Goal: Information Seeking & Learning: Learn about a topic

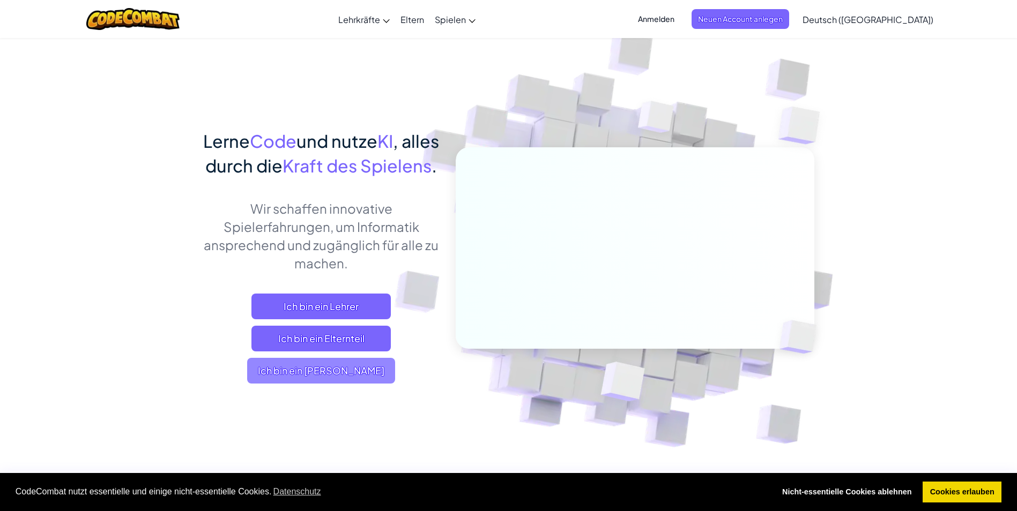
click at [324, 384] on span "Ich bin ein [PERSON_NAME]" at bounding box center [321, 371] width 148 height 26
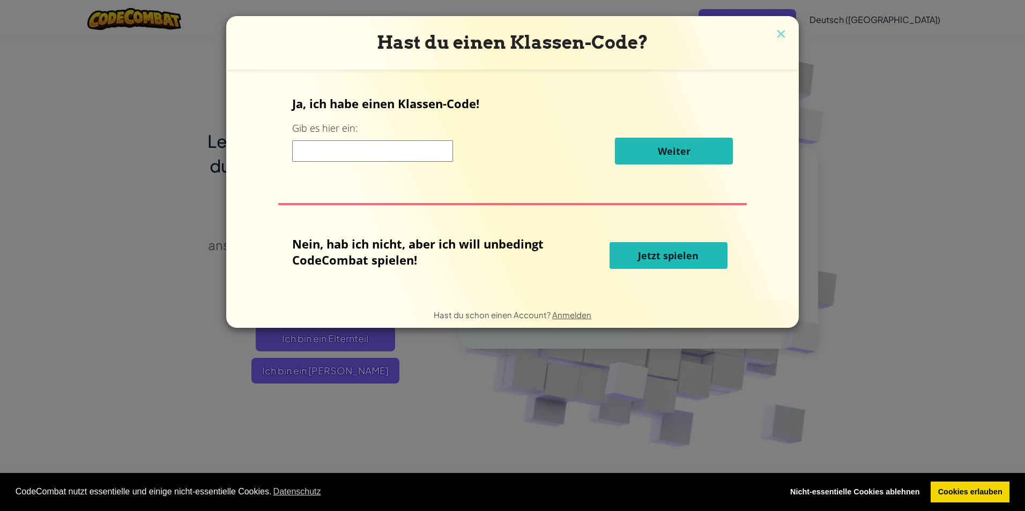
click at [664, 253] on span "Jetzt spielen" at bounding box center [668, 255] width 61 height 13
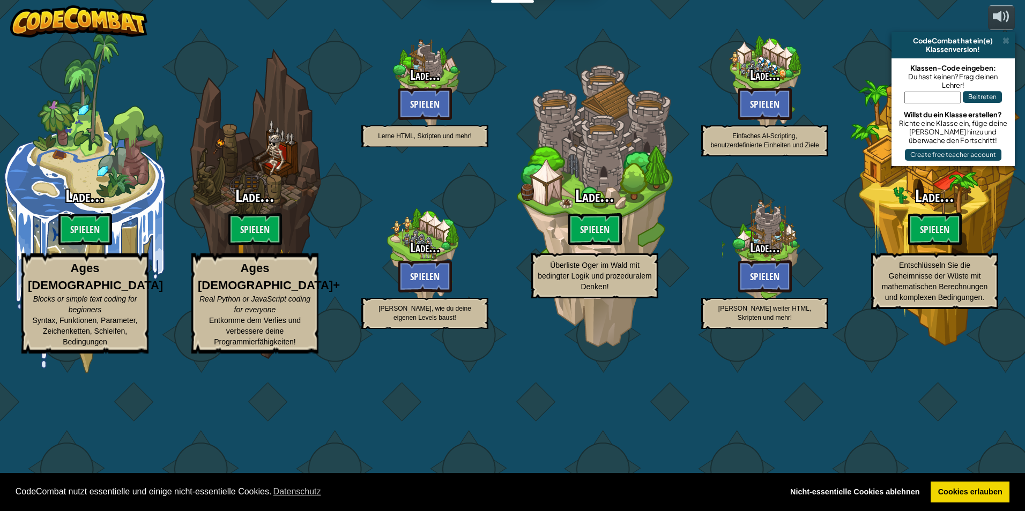
select select "de-DE"
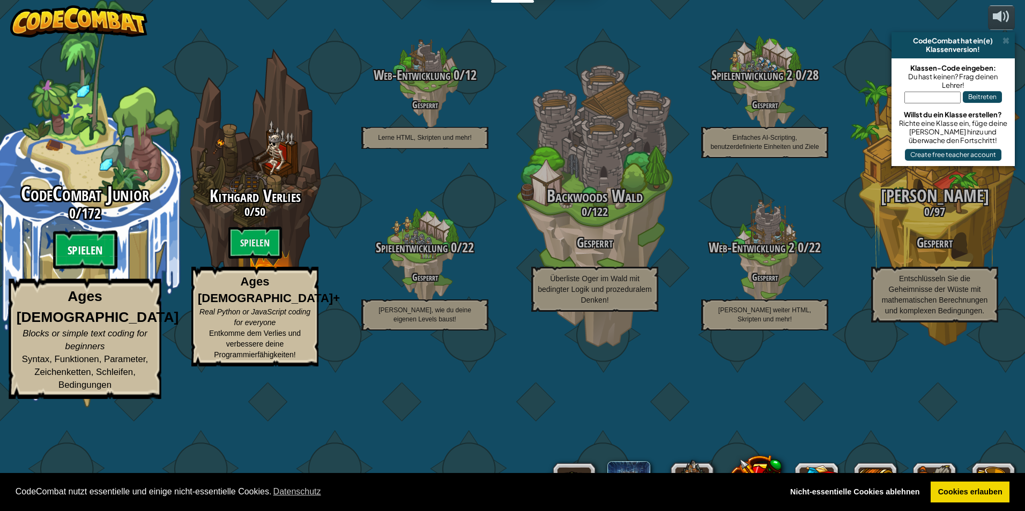
click at [78, 270] on btn "Spielen" at bounding box center [85, 250] width 64 height 39
select select "de-DE"
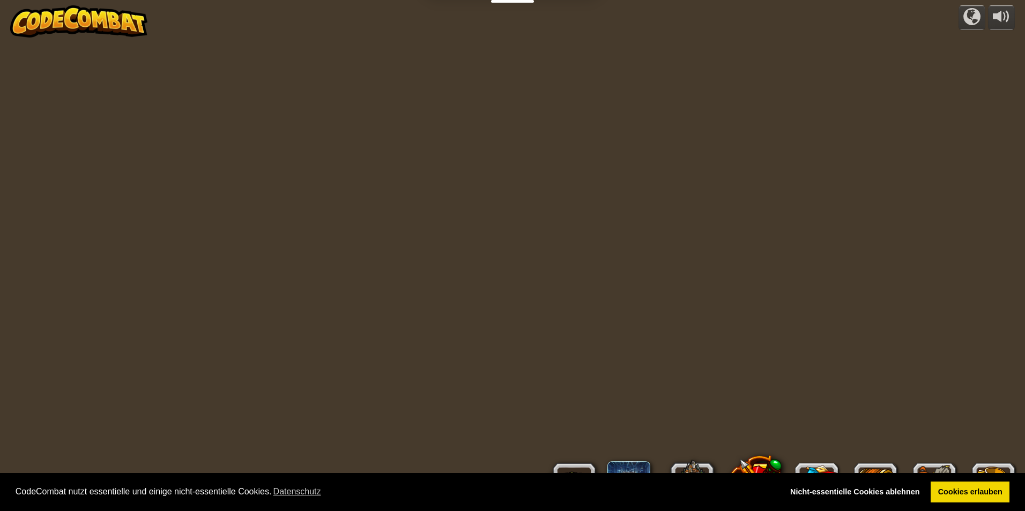
select select "de-DE"
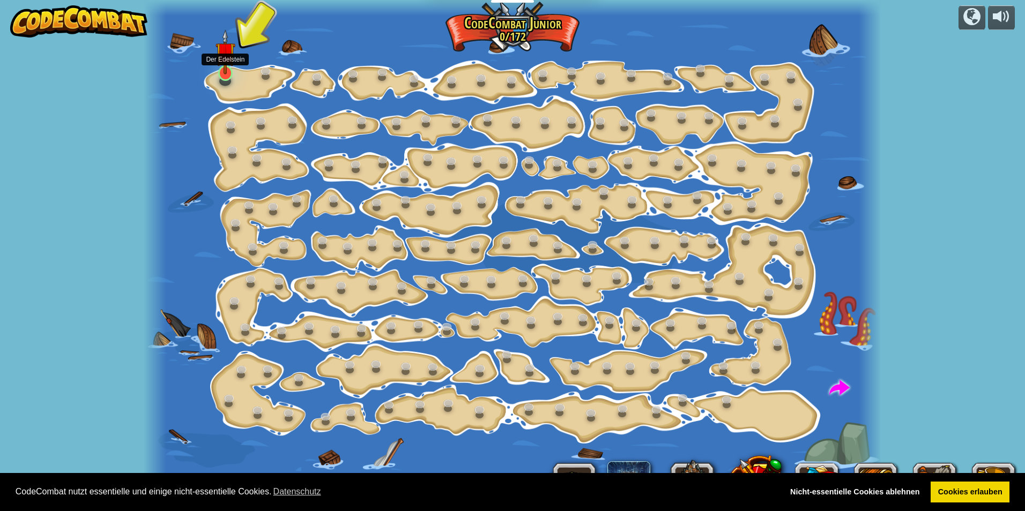
click at [228, 74] on img at bounding box center [226, 51] width 20 height 45
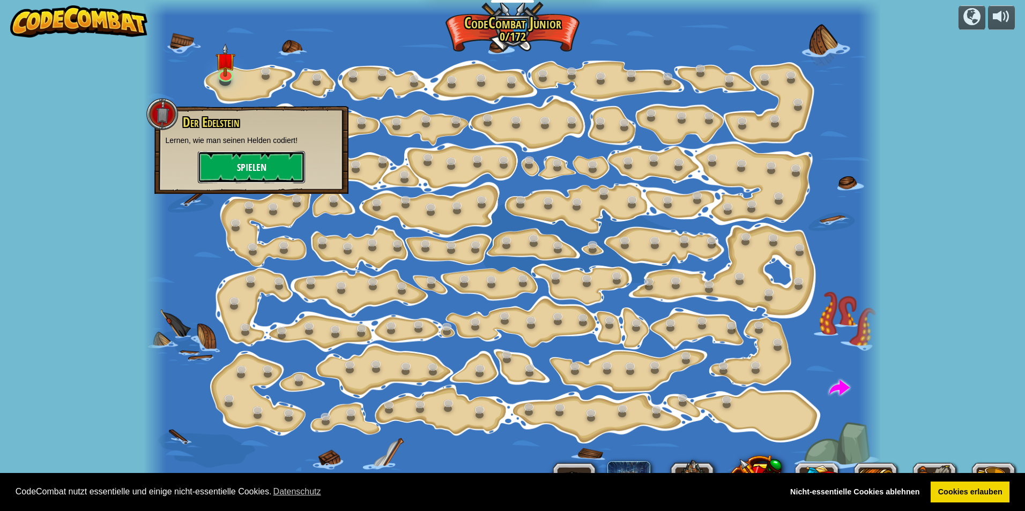
click at [234, 155] on button "Spielen" at bounding box center [251, 167] width 107 height 32
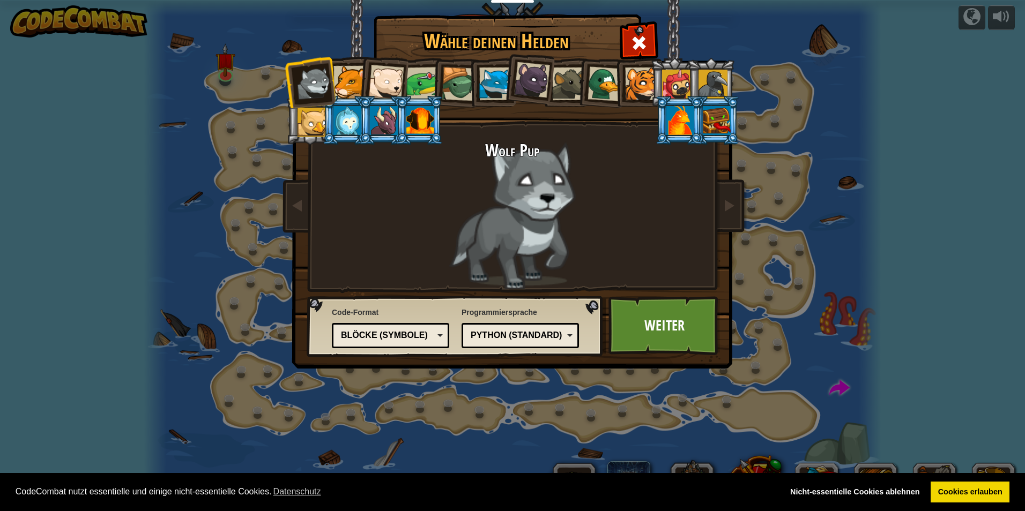
click at [450, 85] on div at bounding box center [459, 84] width 34 height 34
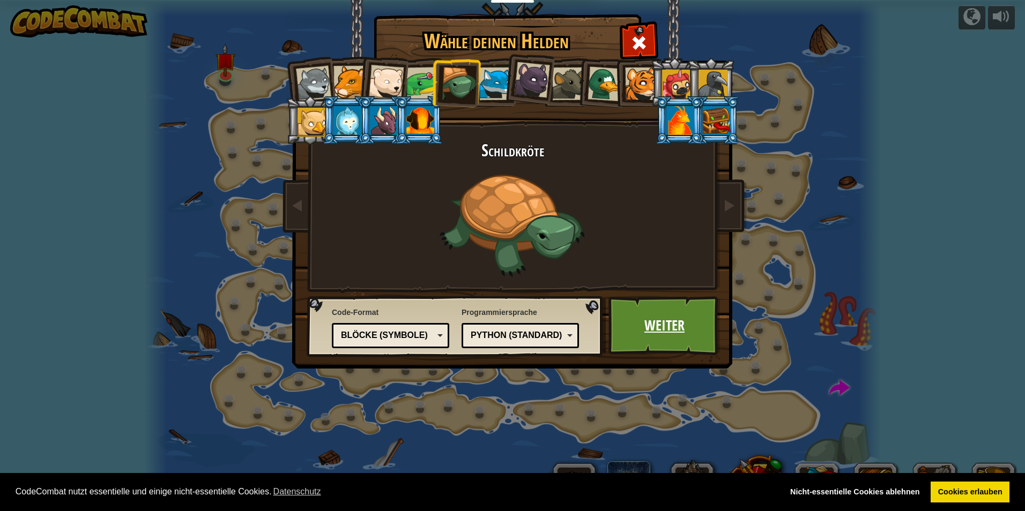
click at [642, 315] on link "Weiter" at bounding box center [664, 325] width 112 height 59
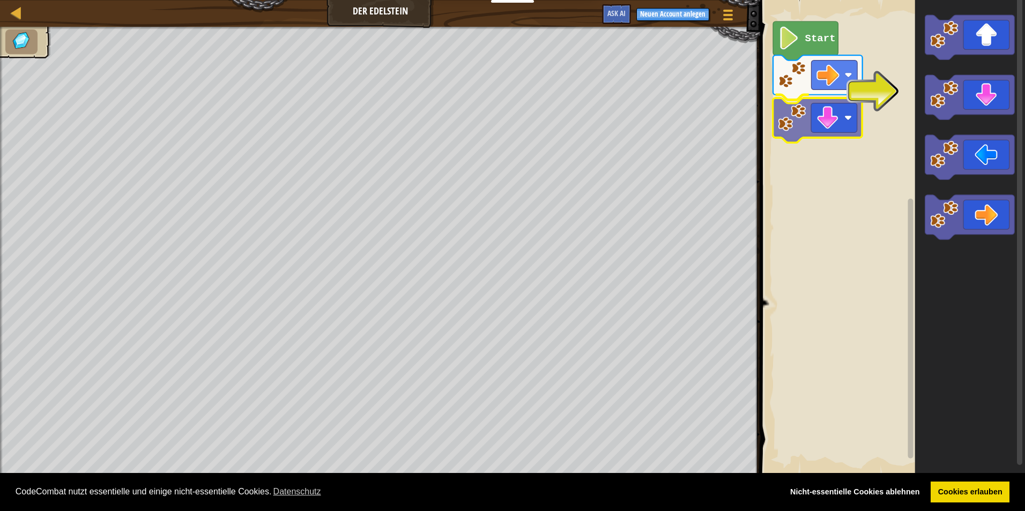
click at [845, 109] on div "Start" at bounding box center [891, 238] width 268 height 487
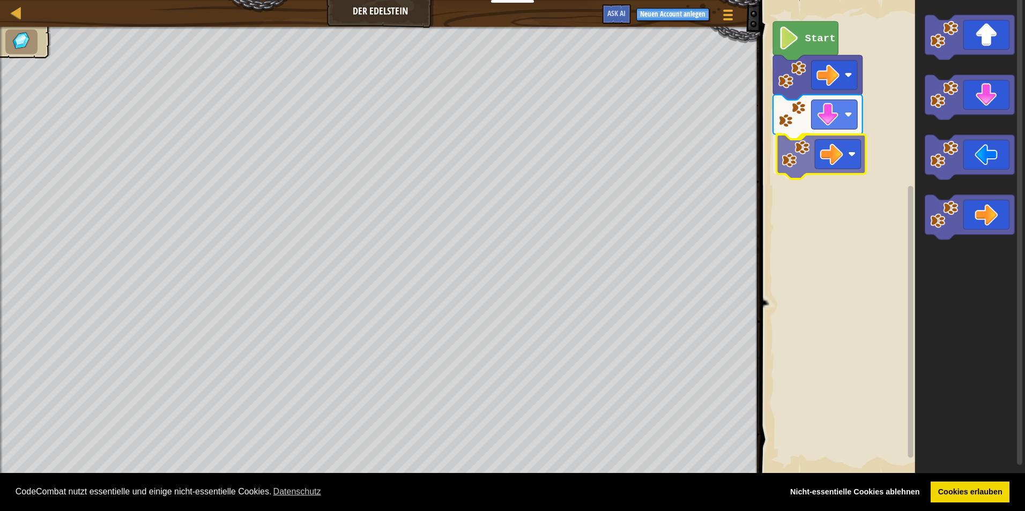
click at [852, 156] on div "Start" at bounding box center [891, 238] width 268 height 487
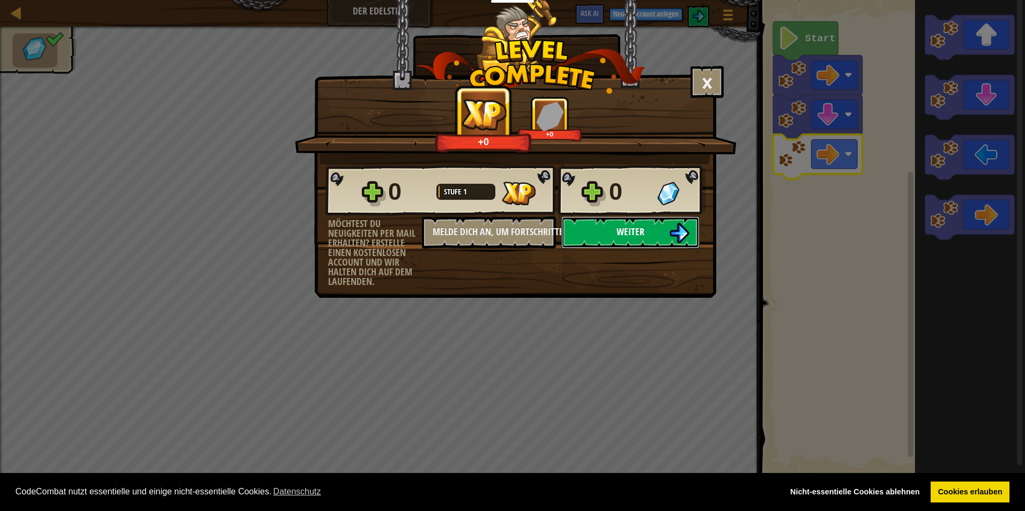
click at [691, 233] on button "Weiter" at bounding box center [630, 233] width 138 height 32
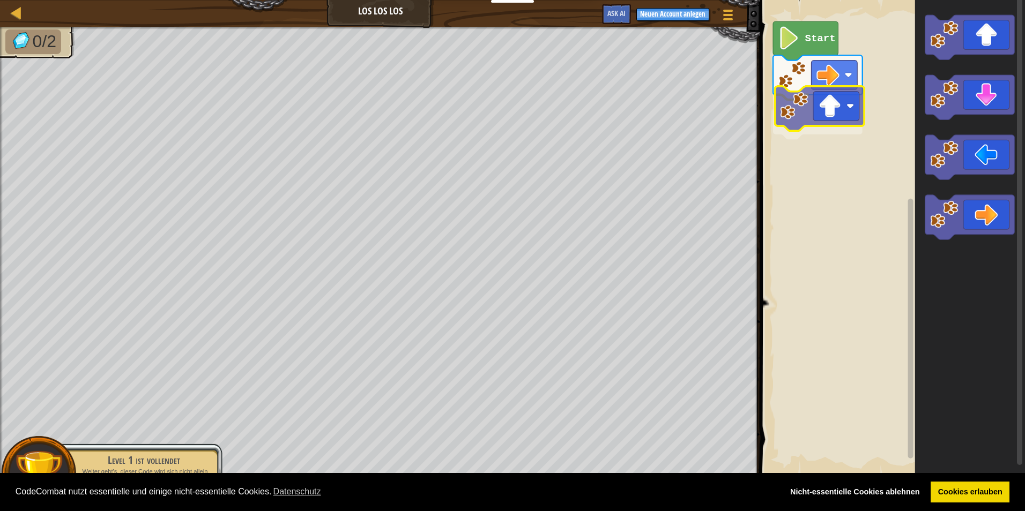
click at [797, 107] on div "Start" at bounding box center [891, 238] width 268 height 487
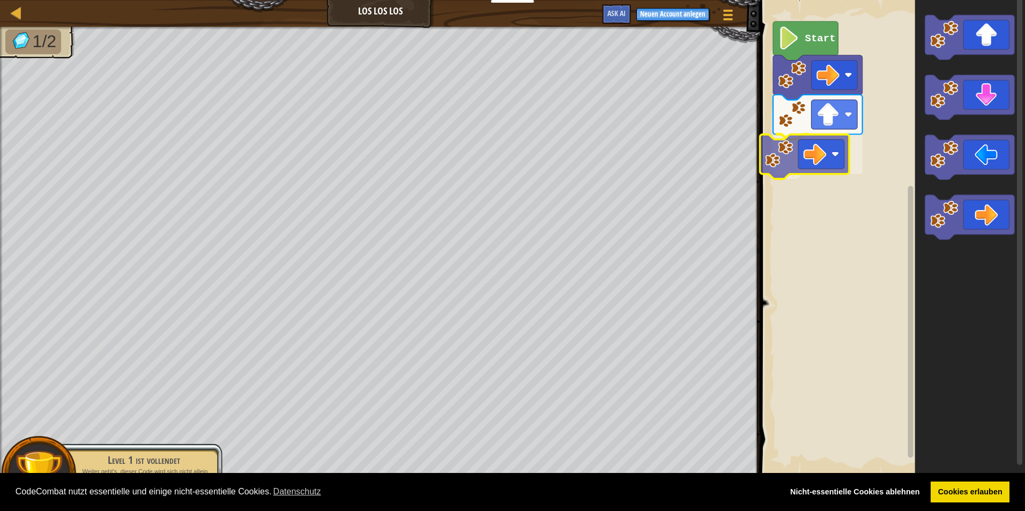
click at [786, 157] on div "Start" at bounding box center [891, 238] width 268 height 487
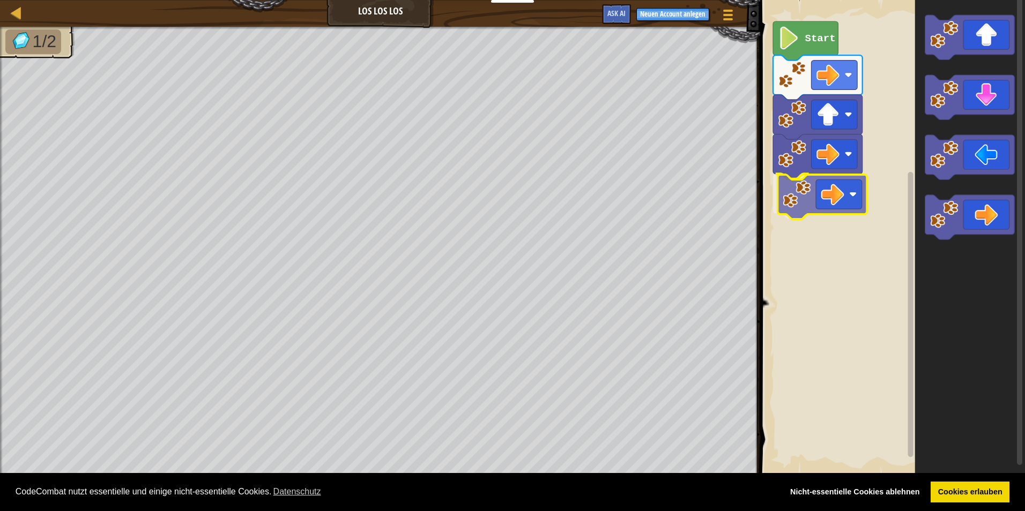
click at [789, 201] on div "Start" at bounding box center [891, 238] width 268 height 487
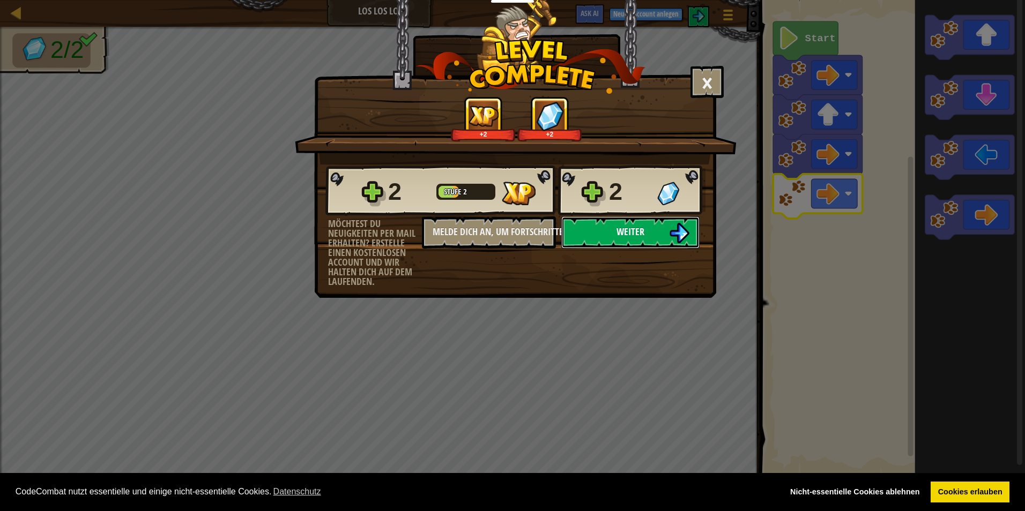
click at [673, 235] on img at bounding box center [679, 233] width 20 height 20
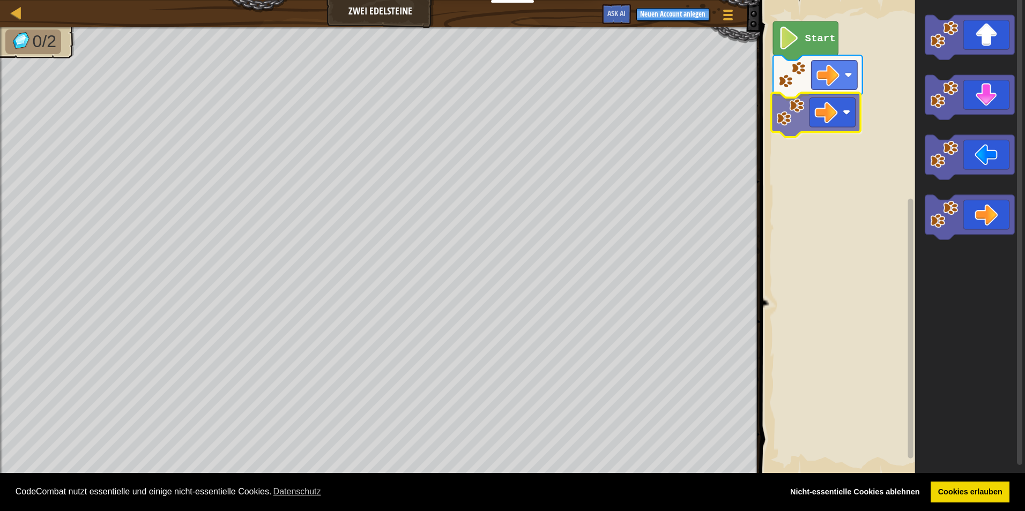
click at [806, 137] on div "Start" at bounding box center [891, 238] width 268 height 487
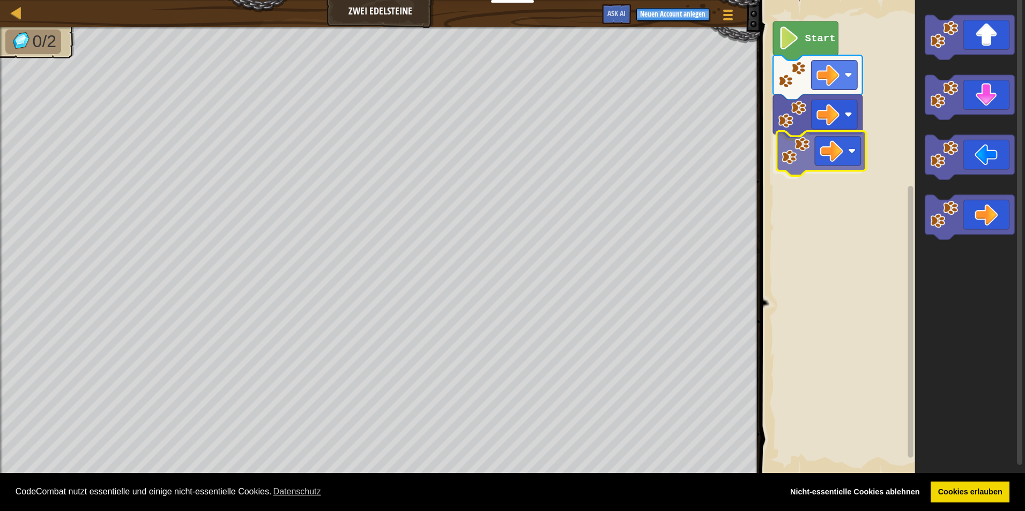
click at [797, 149] on div "Start" at bounding box center [891, 238] width 268 height 487
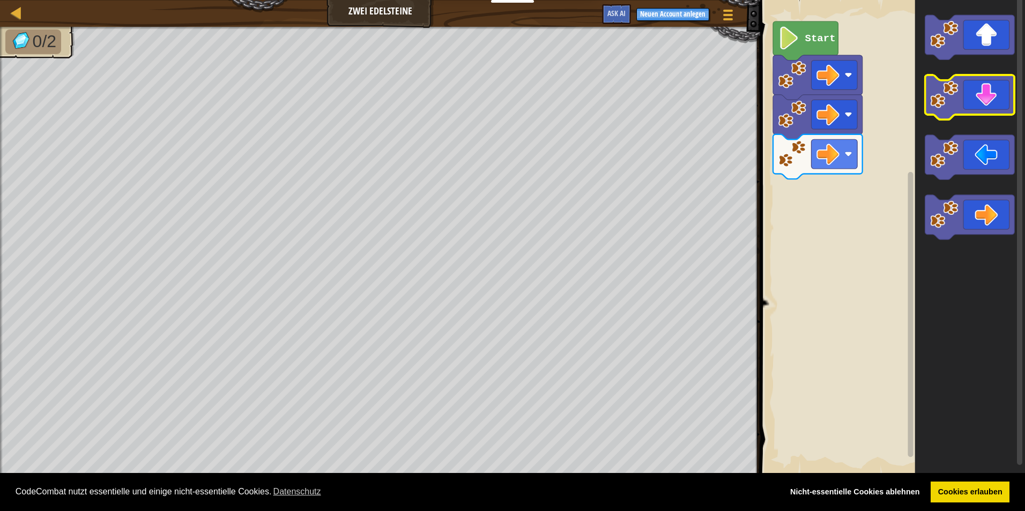
click at [967, 98] on g "Blockly Arbeitsbereich" at bounding box center [970, 97] width 90 height 44
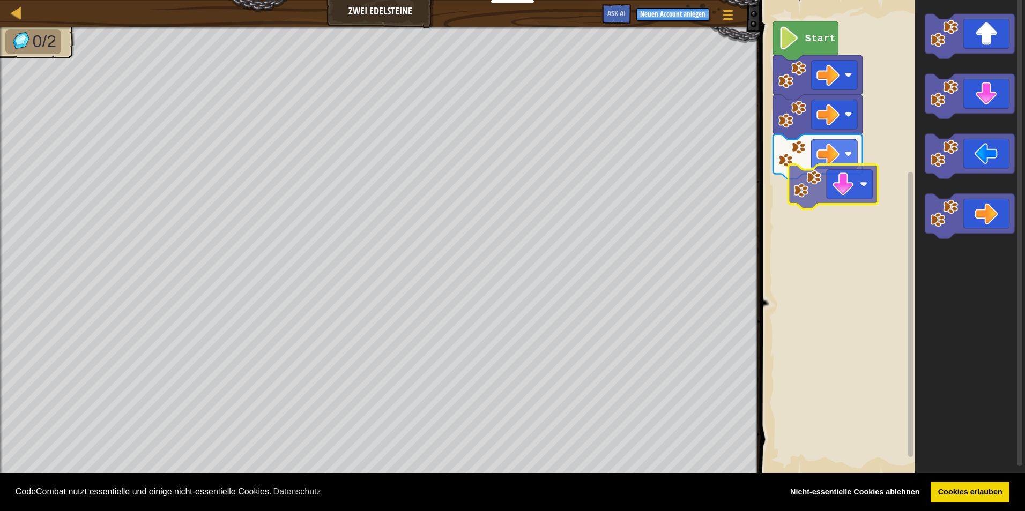
click at [832, 184] on div "Start" at bounding box center [891, 238] width 268 height 487
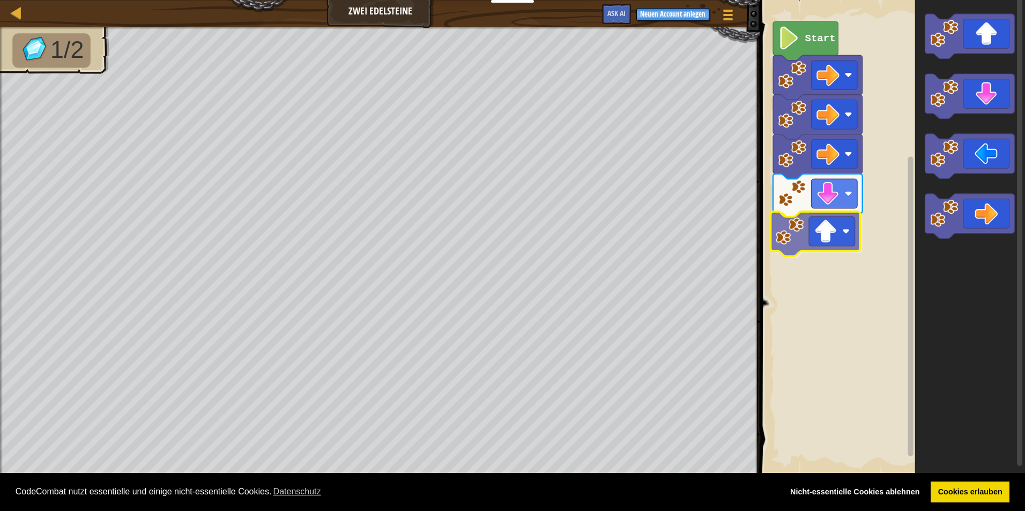
click at [811, 235] on div "Start" at bounding box center [891, 238] width 268 height 487
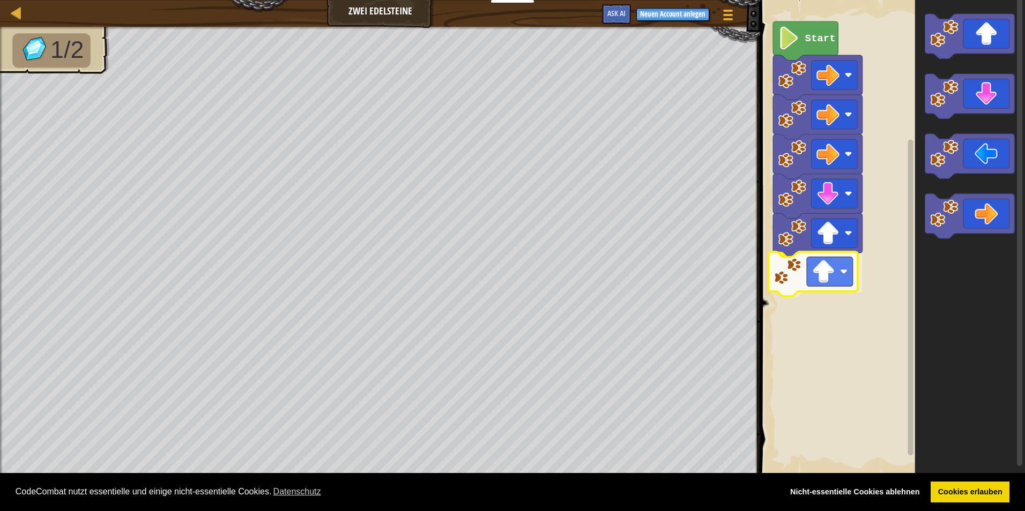
click at [822, 264] on div "Start" at bounding box center [891, 238] width 268 height 487
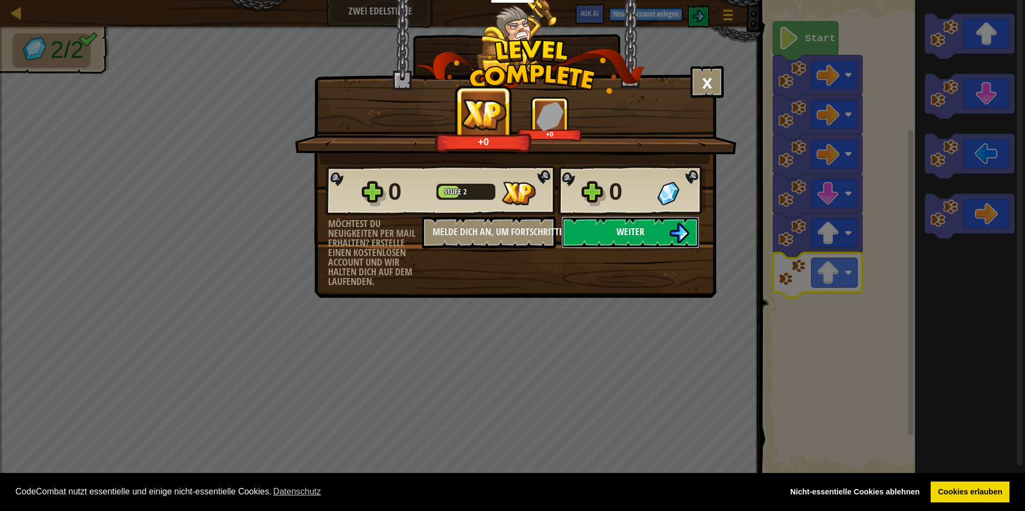
click at [651, 238] on button "Weiter" at bounding box center [630, 233] width 138 height 32
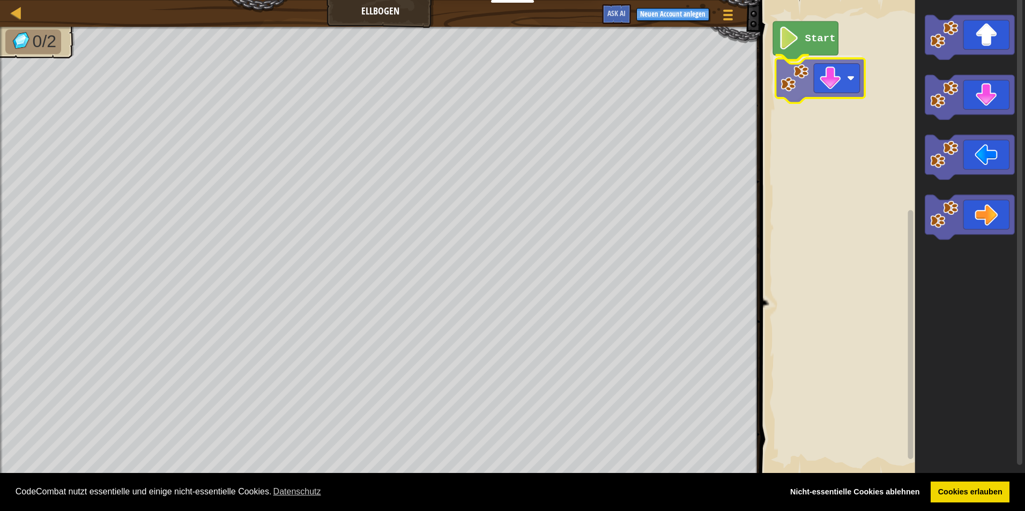
click at [798, 86] on div "Start" at bounding box center [891, 238] width 268 height 487
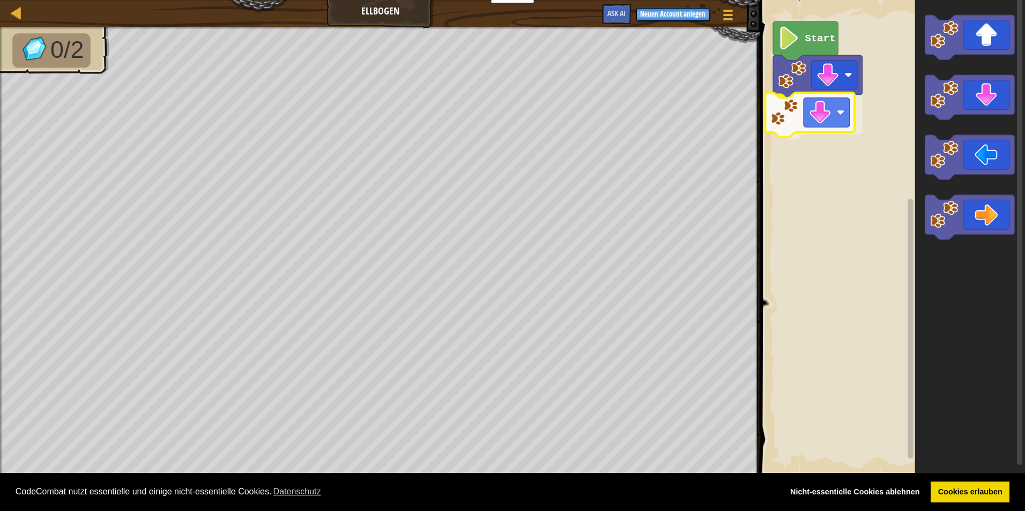
click at [798, 114] on div "Start" at bounding box center [891, 238] width 268 height 487
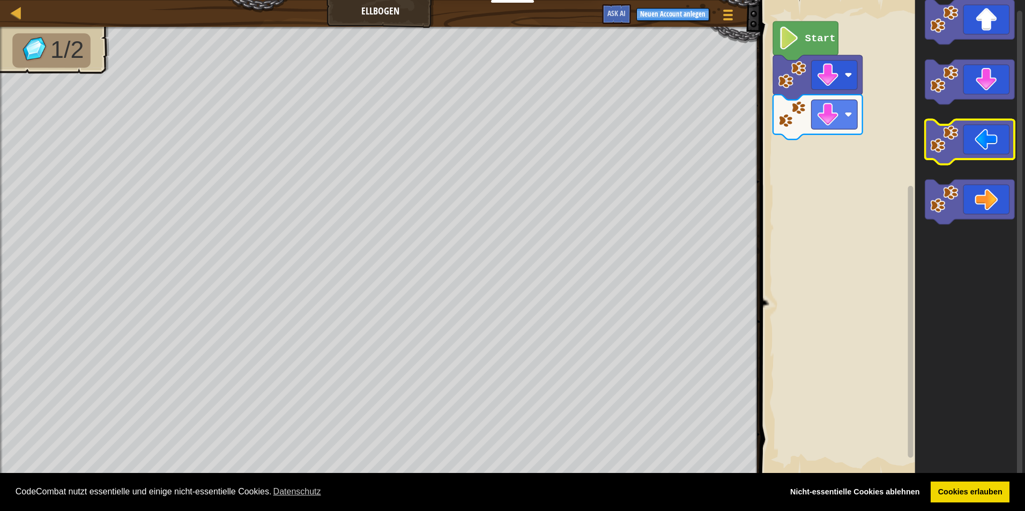
click at [971, 132] on icon "Blockly Arbeitsbereich" at bounding box center [970, 142] width 90 height 44
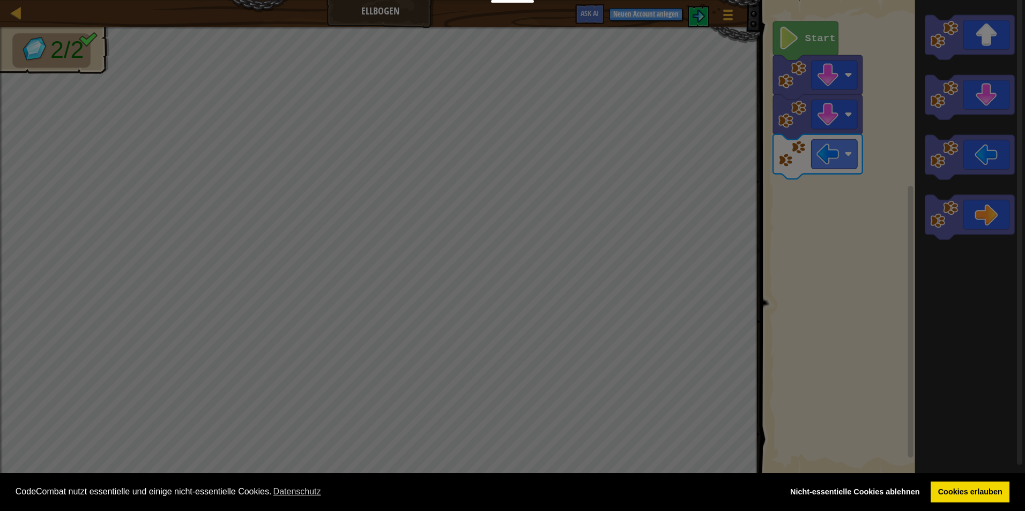
click at [1016, 1] on html "Cookie Policy CodeCombat nutzt essentielle und einige nicht-essentielle Cookies…" at bounding box center [512, 0] width 1025 height 1
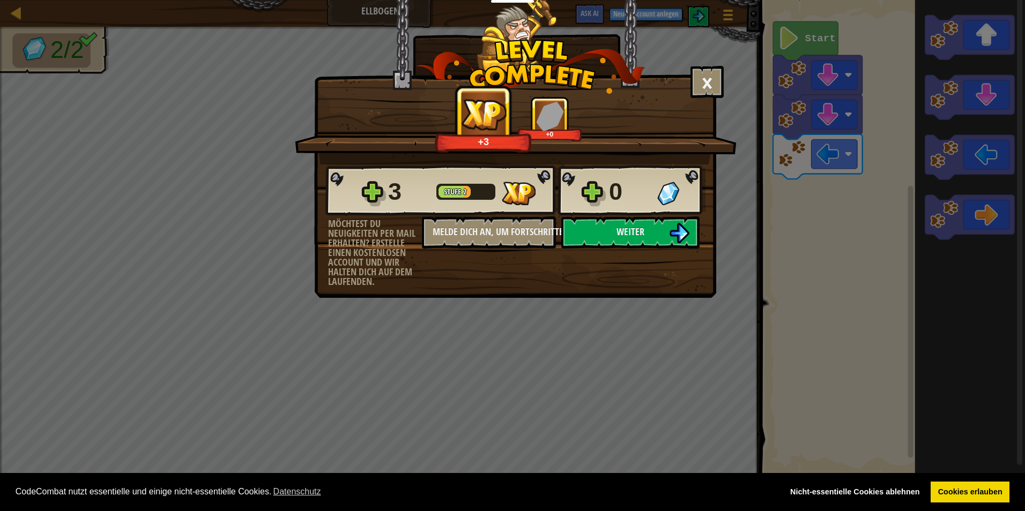
drag, startPoint x: 286, startPoint y: 253, endPoint x: 232, endPoint y: 282, distance: 61.2
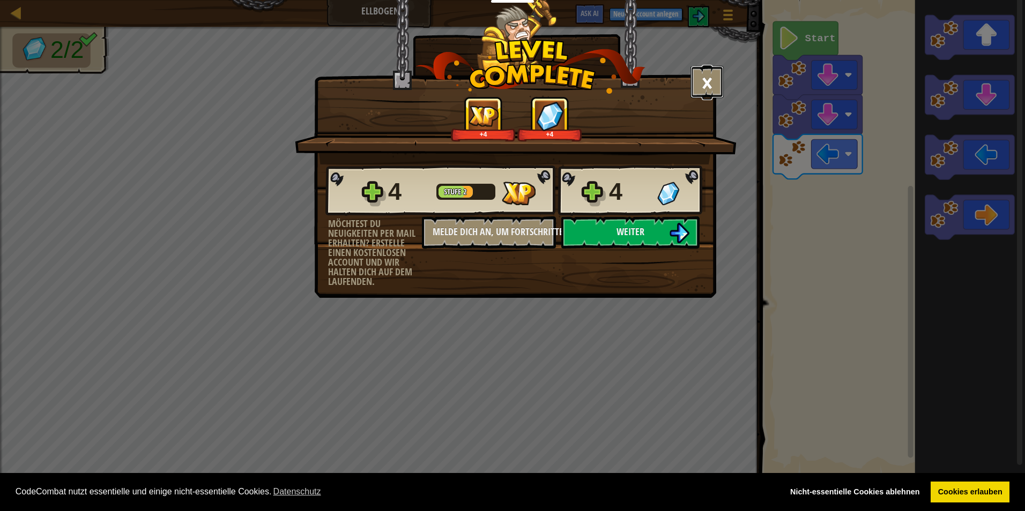
drag, startPoint x: 232, startPoint y: 282, endPoint x: 703, endPoint y: 73, distance: 515.3
click at [703, 73] on button "×" at bounding box center [707, 82] width 33 height 32
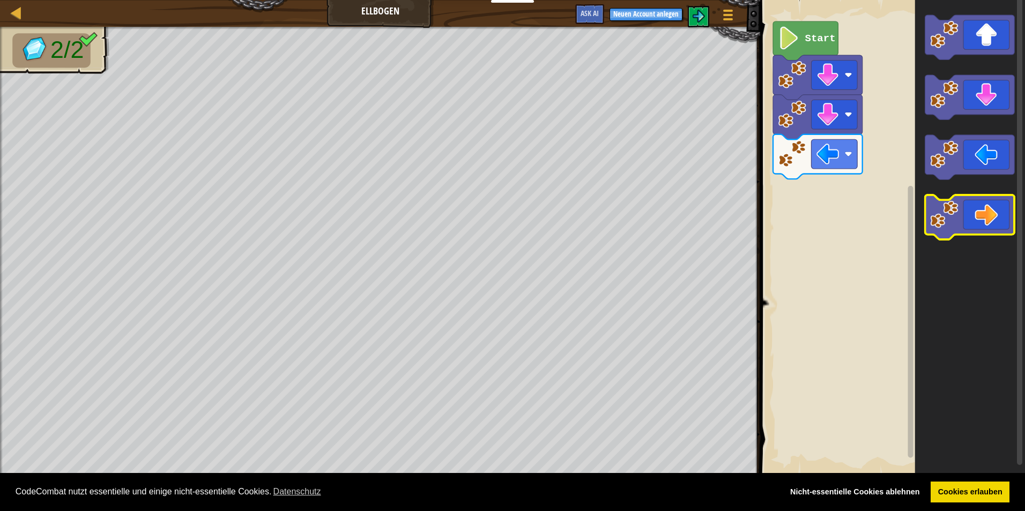
click at [967, 224] on icon "Blockly Arbeitsbereich" at bounding box center [970, 217] width 90 height 44
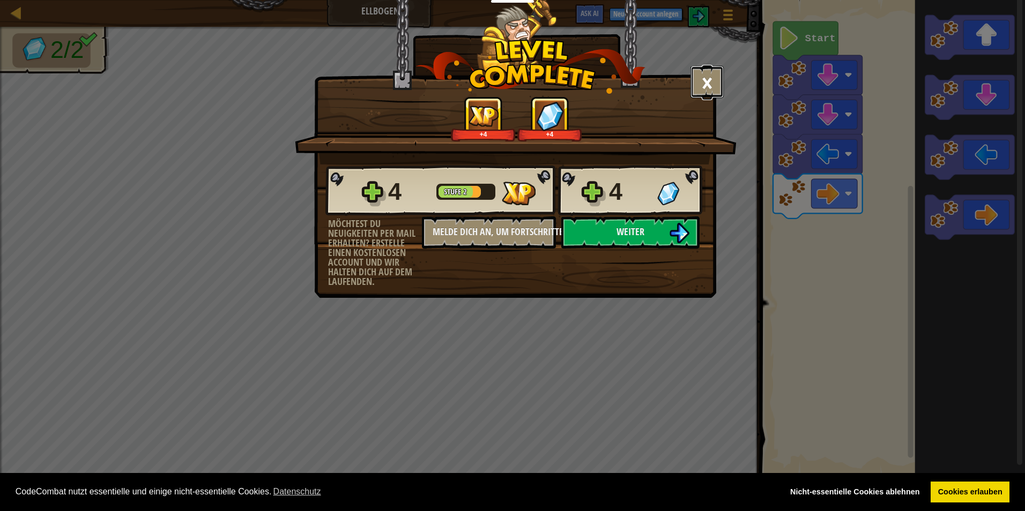
click at [691, 79] on button "×" at bounding box center [707, 82] width 33 height 32
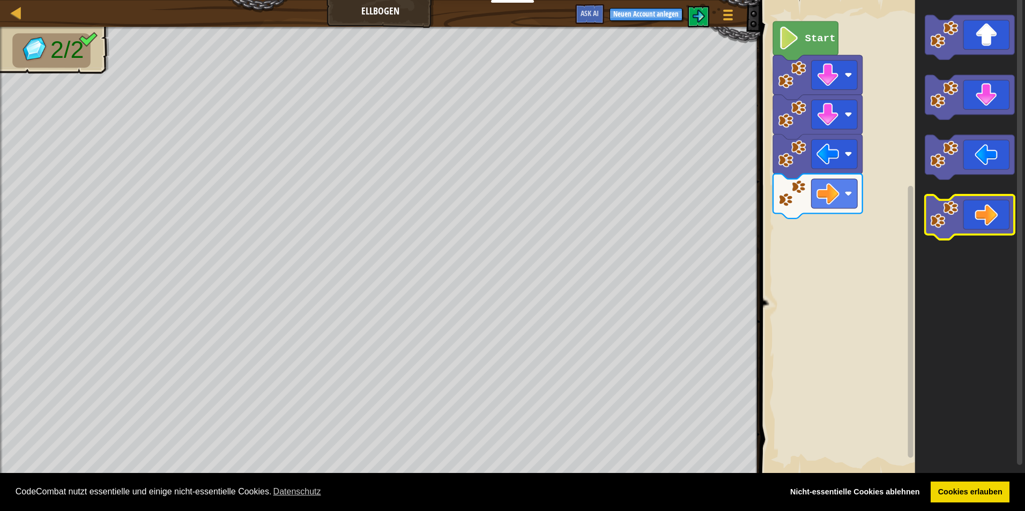
click at [971, 218] on icon "Blockly Arbeitsbereich" at bounding box center [970, 217] width 90 height 44
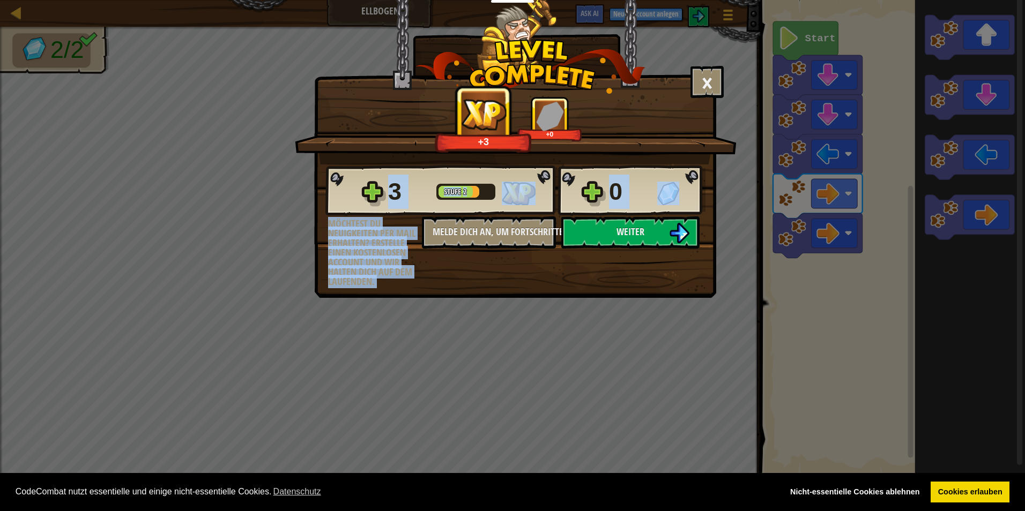
drag, startPoint x: 649, startPoint y: 216, endPoint x: 654, endPoint y: 279, distance: 63.5
click at [647, 253] on div "3 Stufe 2 0 Möchtest du Neuigkeiten per Mail erhalten? Erstelle einen kostenlos…" at bounding box center [515, 226] width 401 height 122
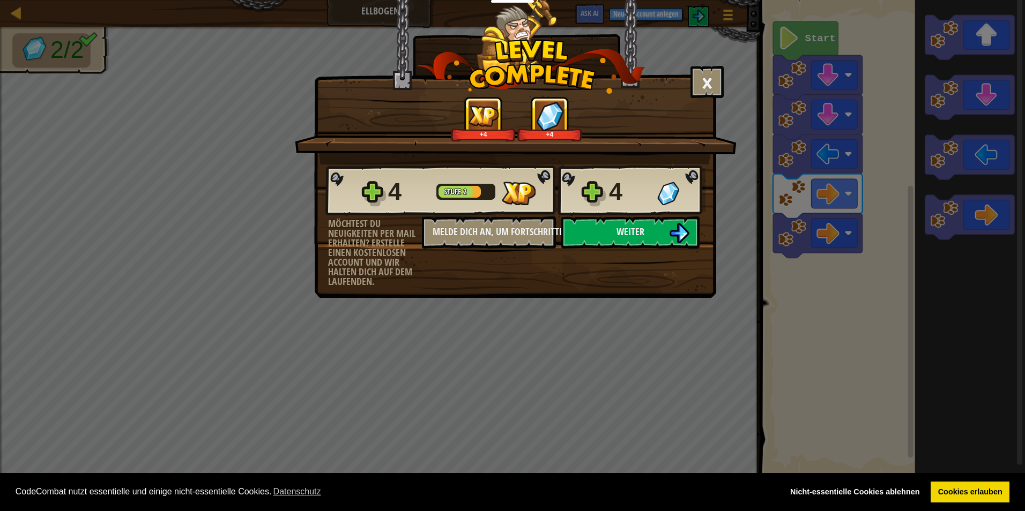
drag, startPoint x: 580, startPoint y: 180, endPoint x: 600, endPoint y: 185, distance: 21.2
click at [597, 188] on div "4 Stufe 2 4" at bounding box center [515, 190] width 380 height 51
click at [645, 230] on button "Weiter" at bounding box center [630, 233] width 138 height 32
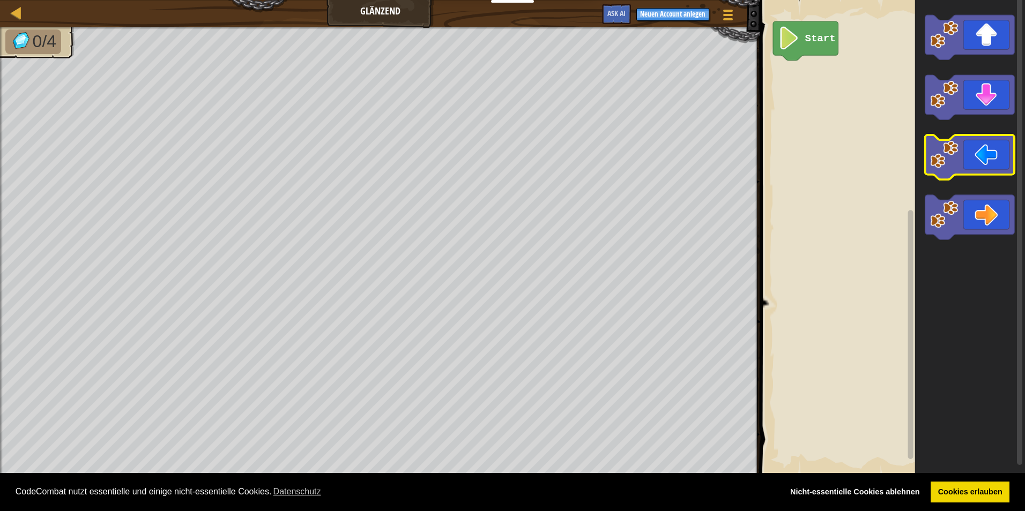
click at [963, 146] on icon "Blockly Arbeitsbereich" at bounding box center [970, 157] width 90 height 44
click at [964, 151] on icon "Blockly Arbeitsbereich" at bounding box center [970, 157] width 90 height 44
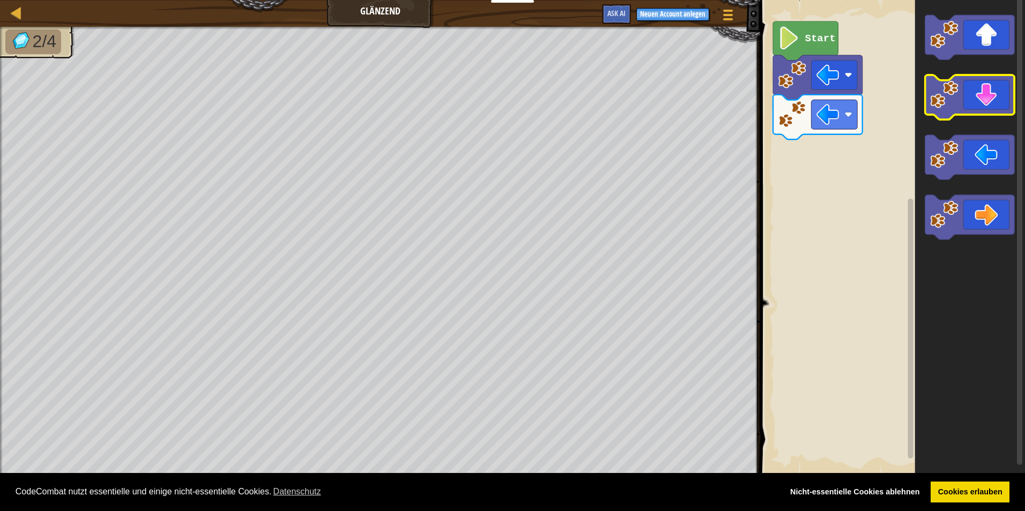
click at [955, 86] on image "Blockly Arbeitsbereich" at bounding box center [944, 94] width 28 height 28
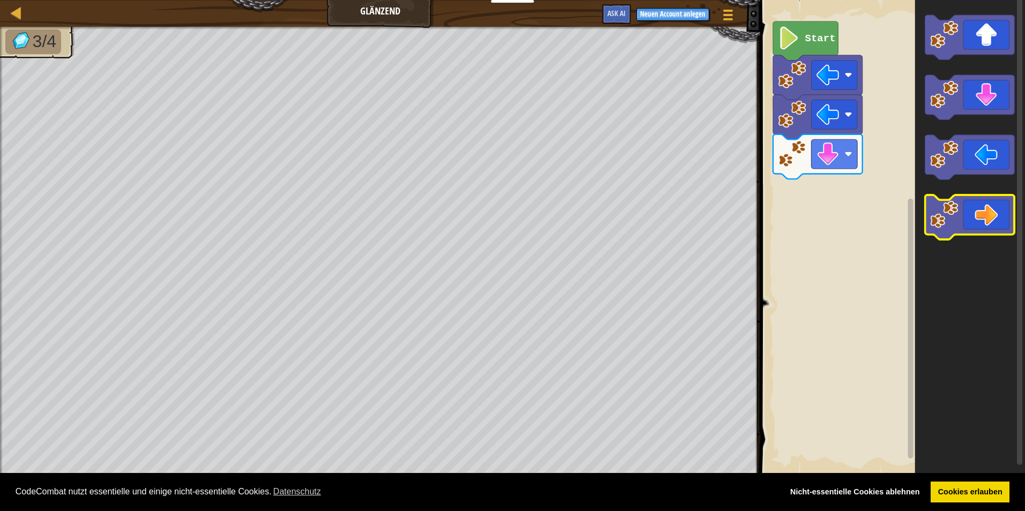
click at [986, 210] on icon "Blockly Arbeitsbereich" at bounding box center [970, 217] width 90 height 44
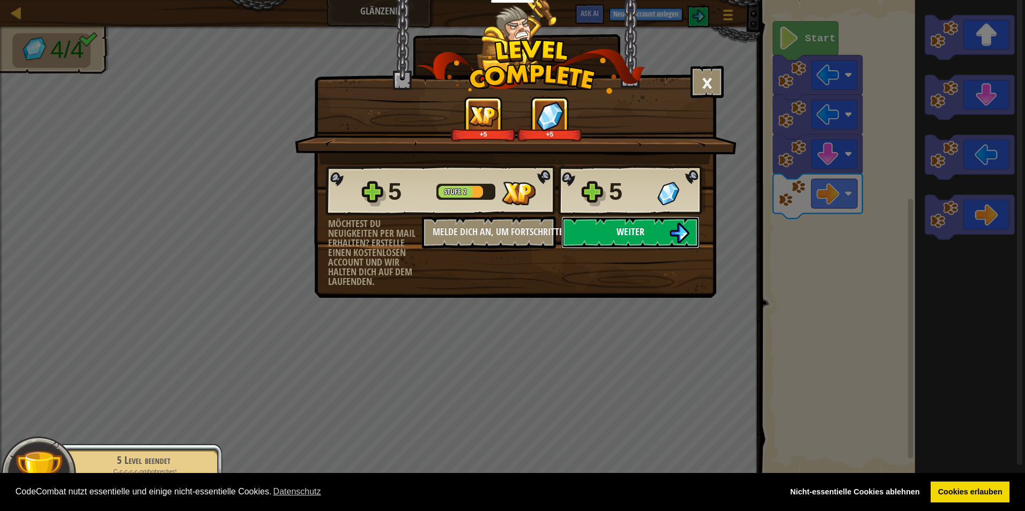
click at [628, 229] on span "Weiter" at bounding box center [631, 231] width 28 height 13
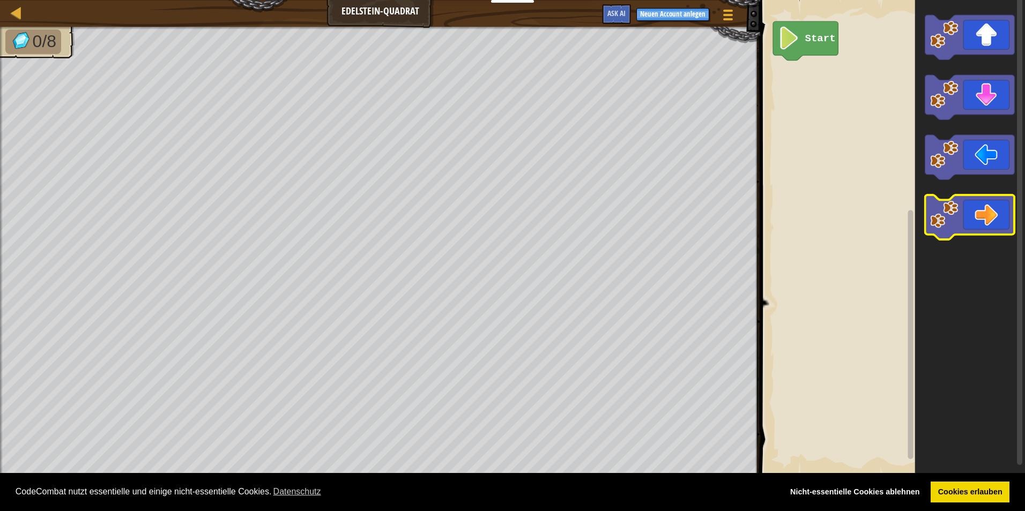
click at [961, 228] on icon "Blockly Arbeitsbereich" at bounding box center [970, 217] width 90 height 44
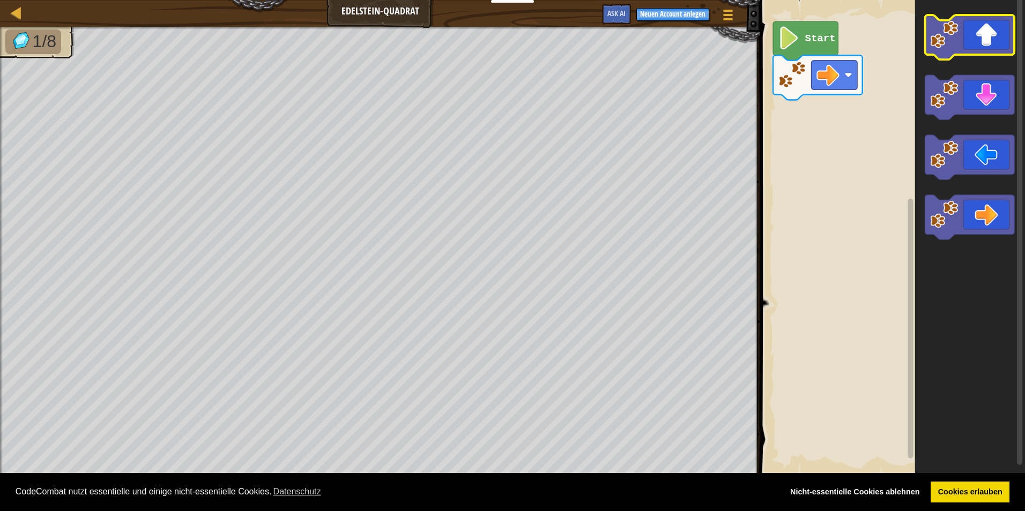
click at [970, 24] on icon "Blockly Arbeitsbereich" at bounding box center [970, 37] width 90 height 44
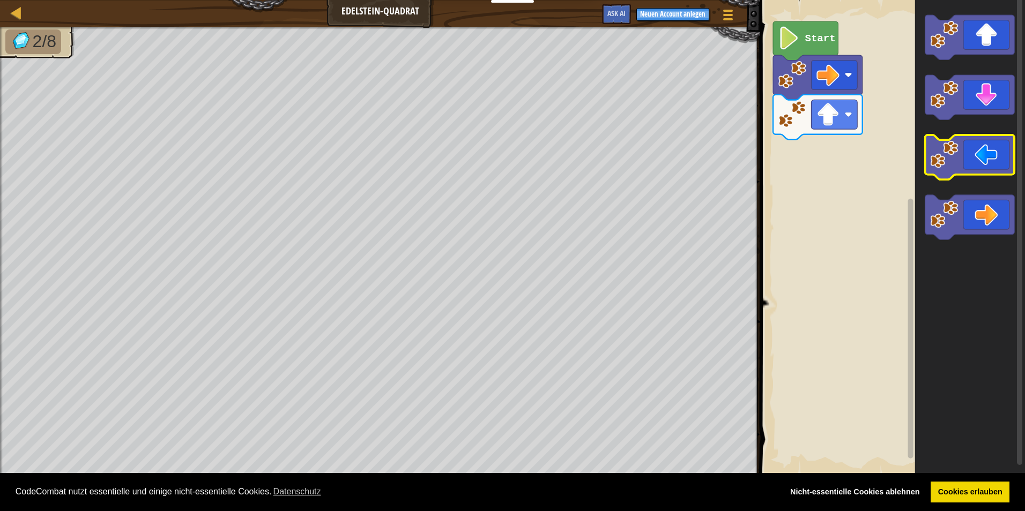
click at [959, 151] on icon "Blockly Arbeitsbereich" at bounding box center [970, 157] width 90 height 44
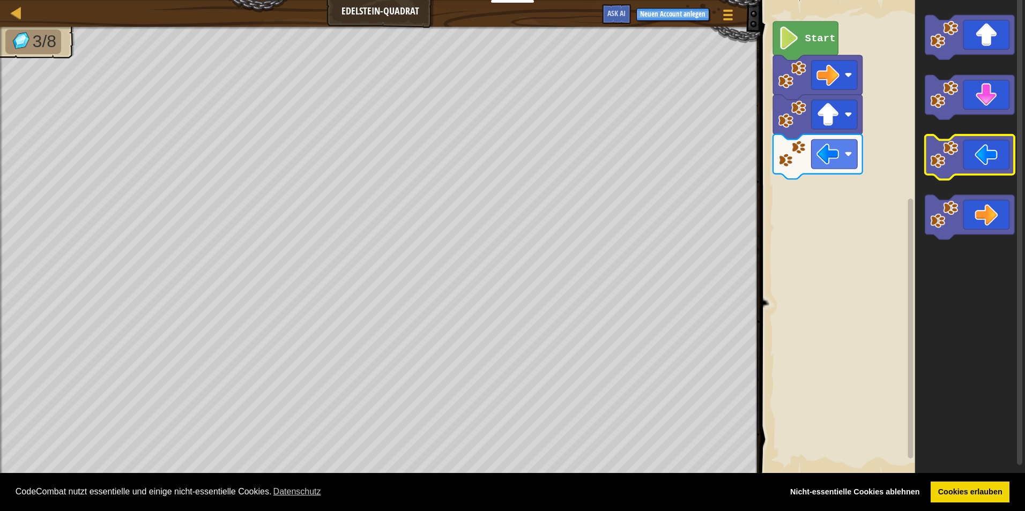
click at [959, 151] on icon "Blockly Arbeitsbereich" at bounding box center [970, 157] width 90 height 44
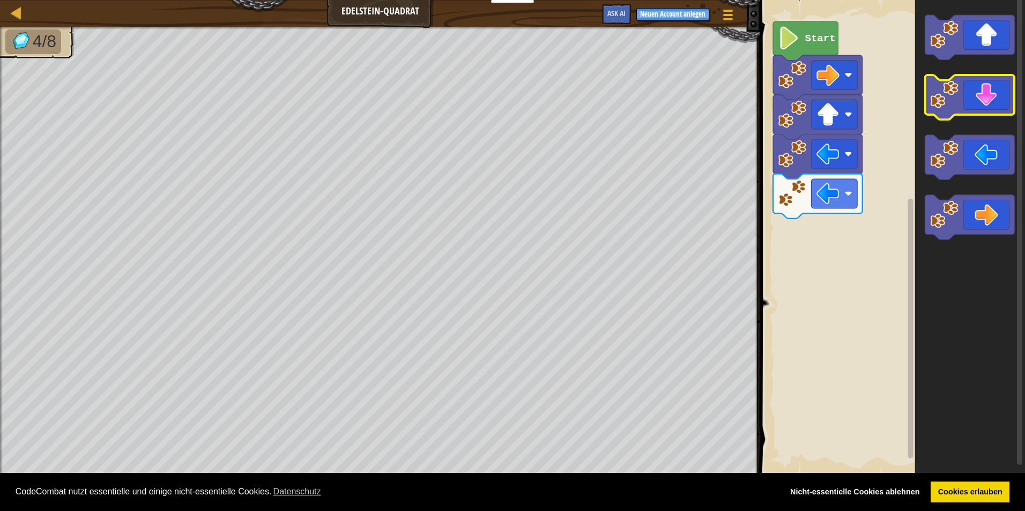
click at [968, 93] on icon "Blockly Arbeitsbereich" at bounding box center [970, 97] width 90 height 44
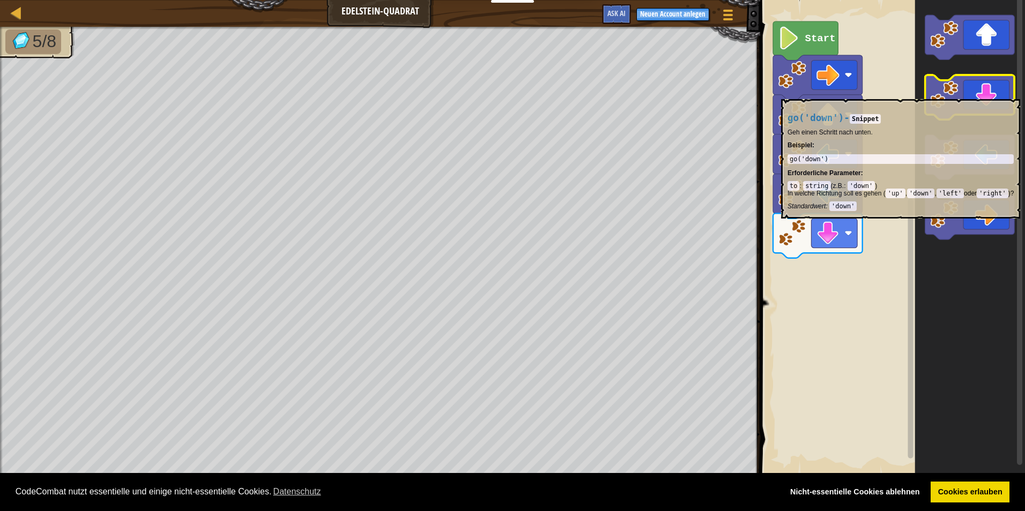
click at [968, 94] on icon "Blockly Arbeitsbereich" at bounding box center [970, 97] width 90 height 44
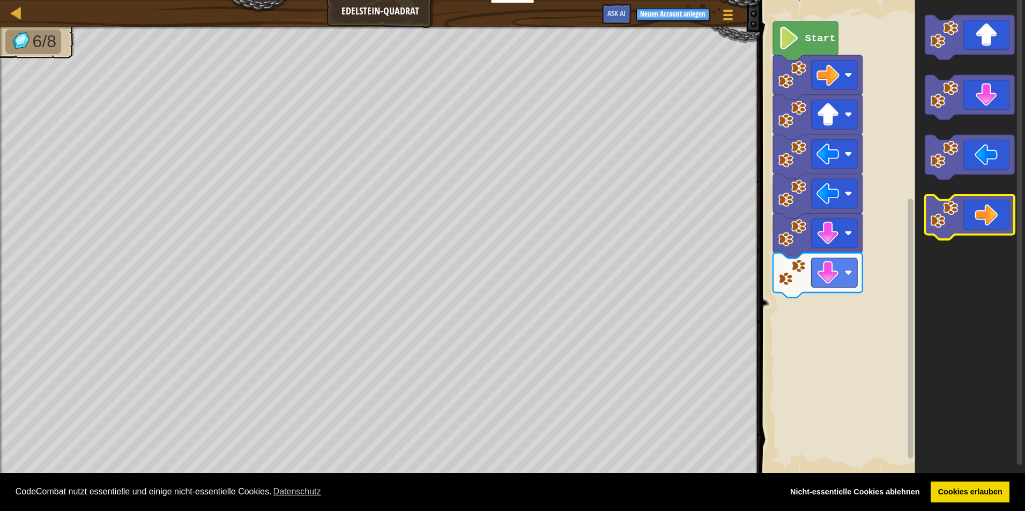
click at [946, 216] on image "Blockly Arbeitsbereich" at bounding box center [944, 215] width 28 height 28
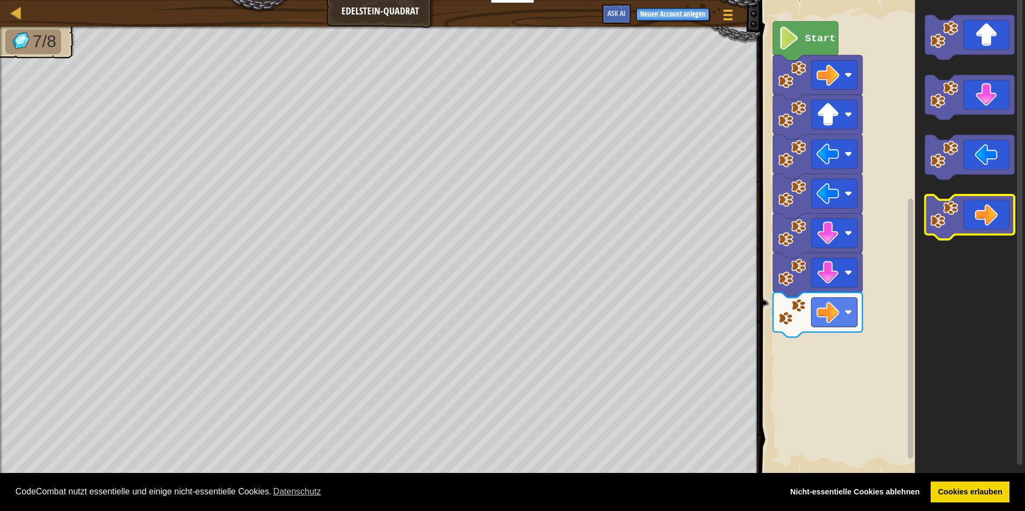
click at [947, 213] on image "Blockly Arbeitsbereich" at bounding box center [944, 215] width 28 height 28
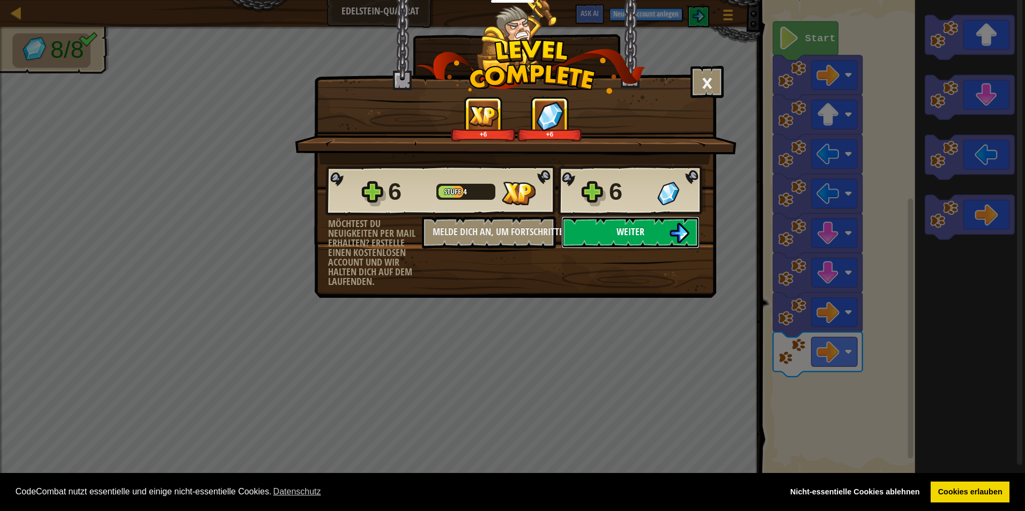
click at [663, 232] on button "Weiter" at bounding box center [630, 233] width 138 height 32
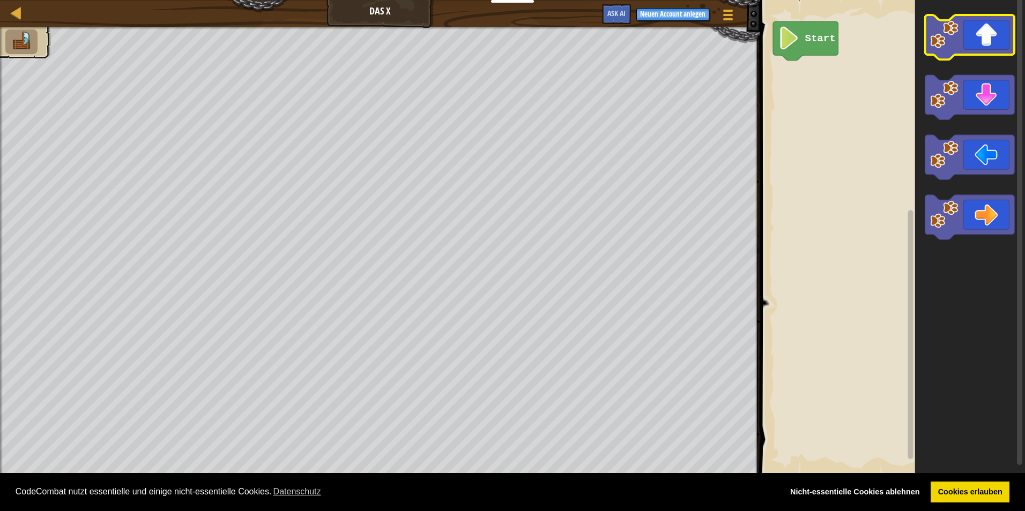
click at [976, 33] on icon "Blockly Arbeitsbereich" at bounding box center [970, 37] width 90 height 44
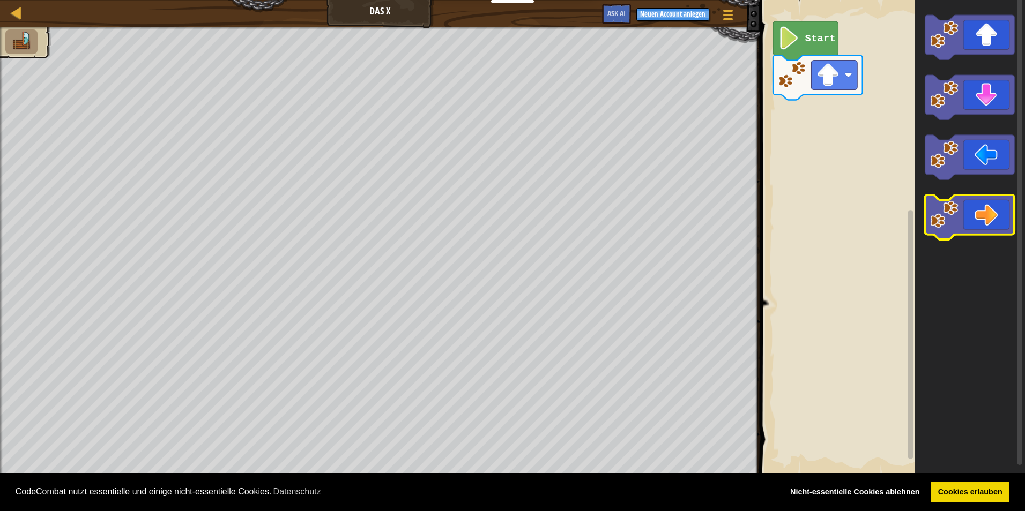
click at [990, 229] on icon "Blockly Arbeitsbereich" at bounding box center [970, 217] width 90 height 44
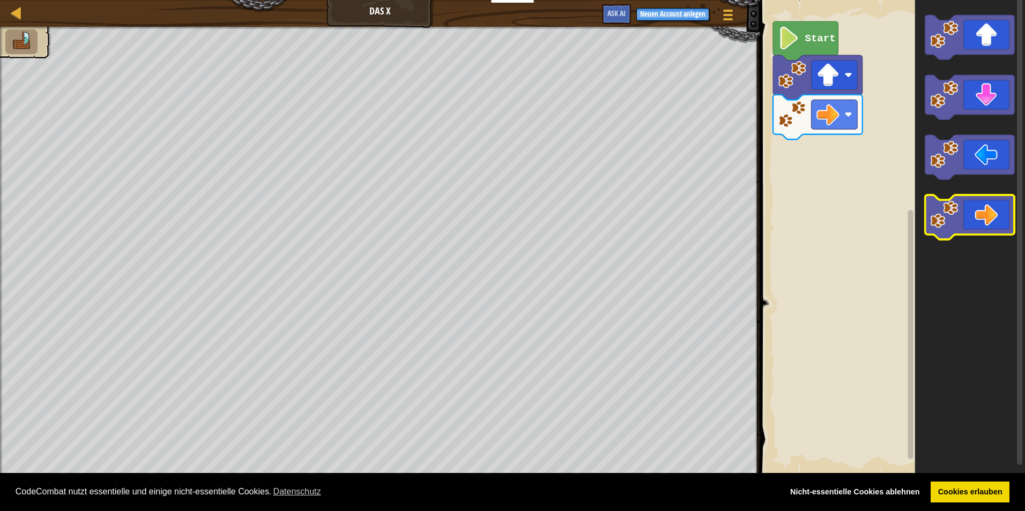
click at [990, 229] on icon "Blockly Arbeitsbereich" at bounding box center [970, 217] width 90 height 44
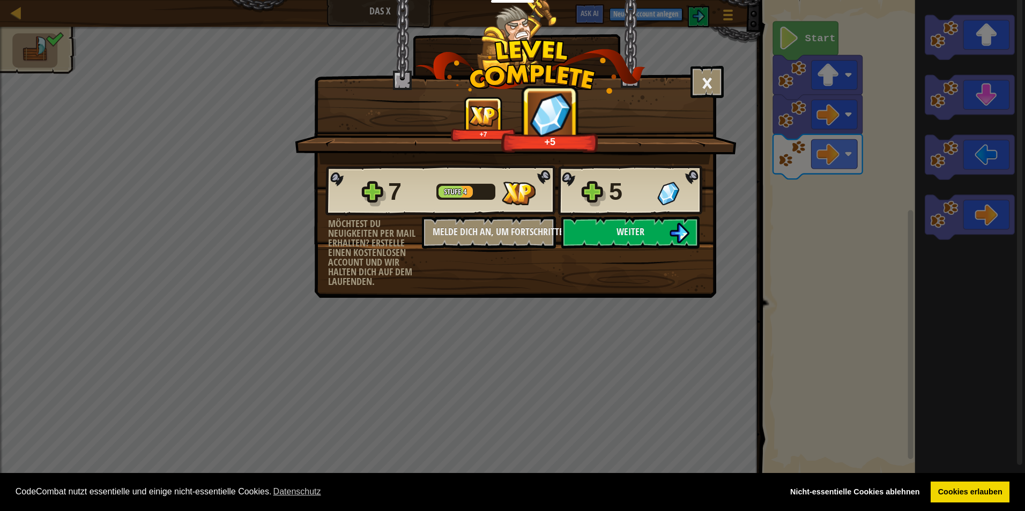
click at [610, 190] on div "5" at bounding box center [630, 192] width 42 height 34
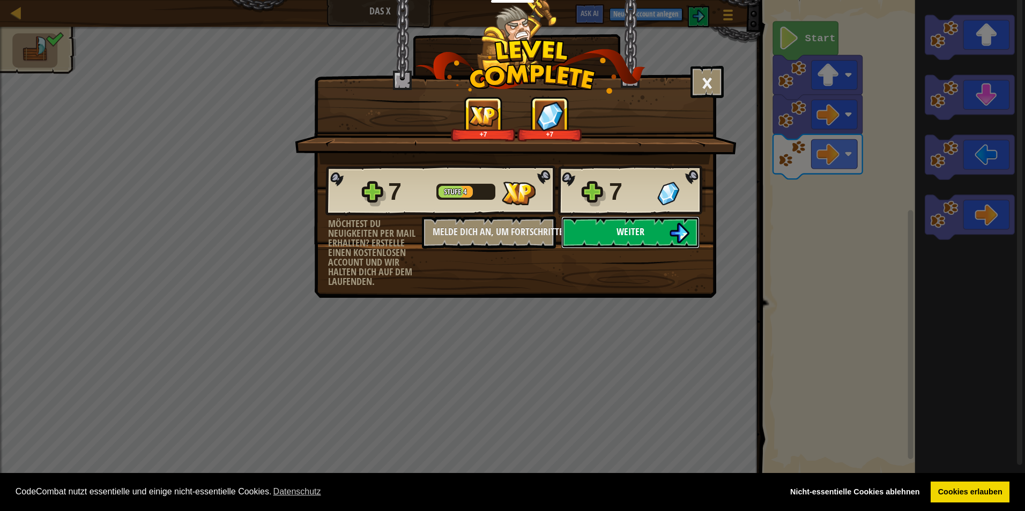
click at [627, 232] on span "Weiter" at bounding box center [631, 231] width 28 height 13
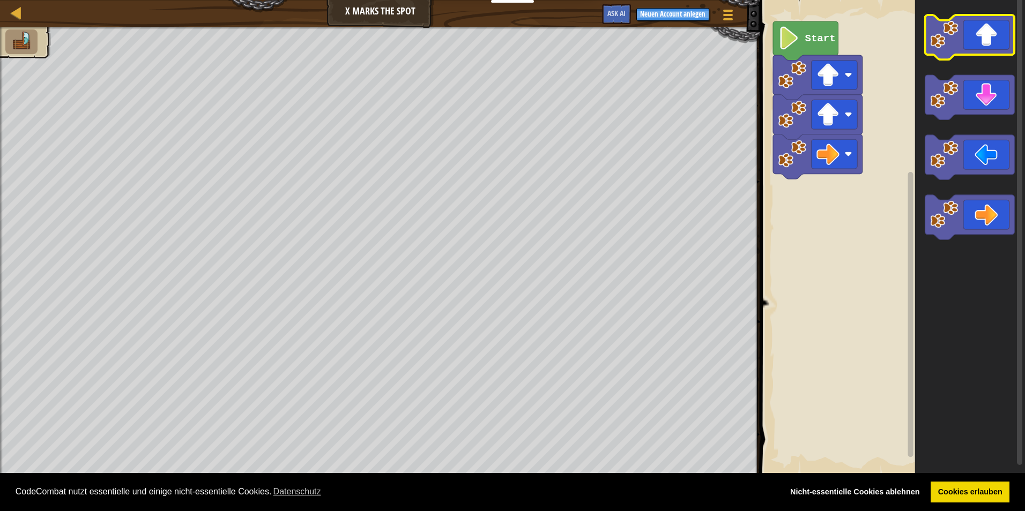
click at [954, 43] on image "Blockly Arbeitsbereich" at bounding box center [944, 34] width 28 height 28
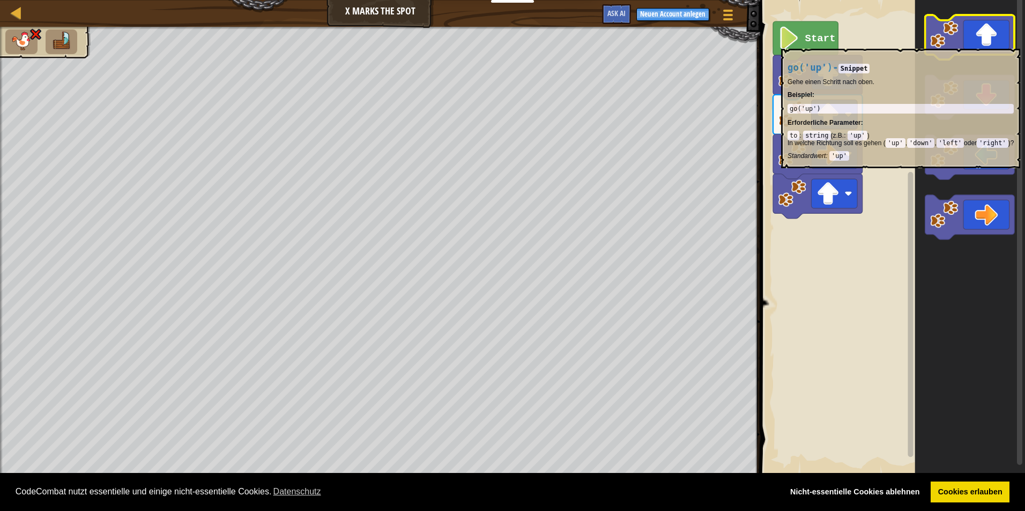
click at [954, 43] on image "Blockly Arbeitsbereich" at bounding box center [944, 34] width 28 height 28
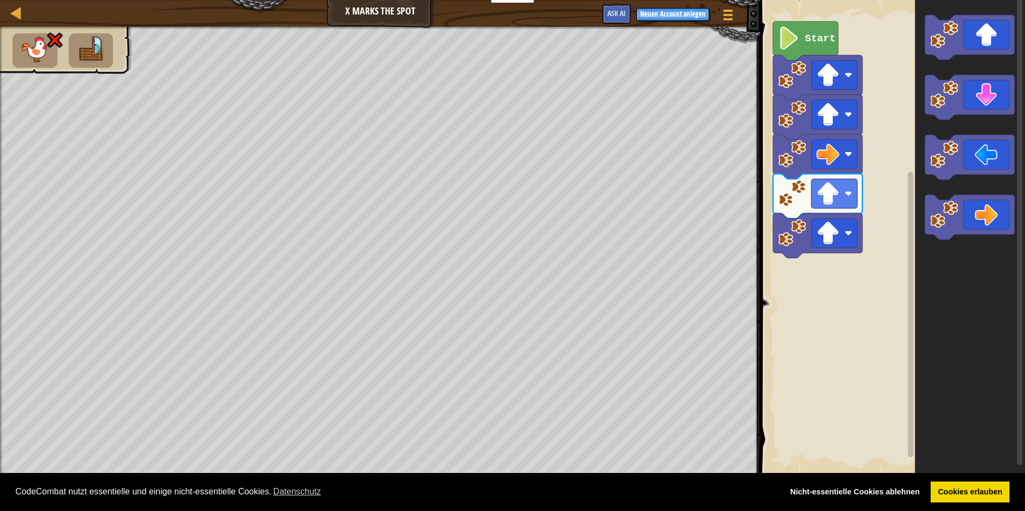
click at [805, 16] on rect "Blockly Arbeitsbereich" at bounding box center [891, 238] width 268 height 487
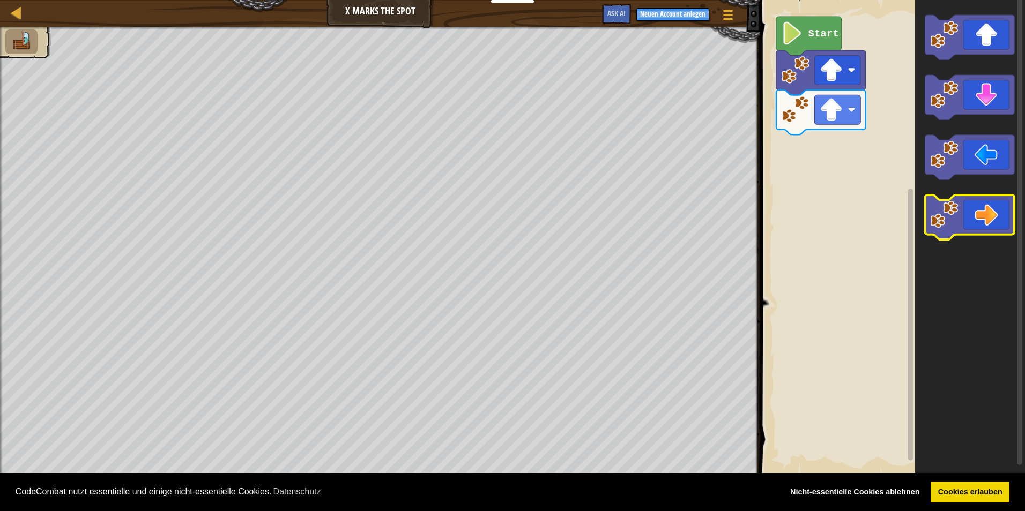
click at [963, 211] on icon "Blockly Arbeitsbereich" at bounding box center [970, 217] width 90 height 44
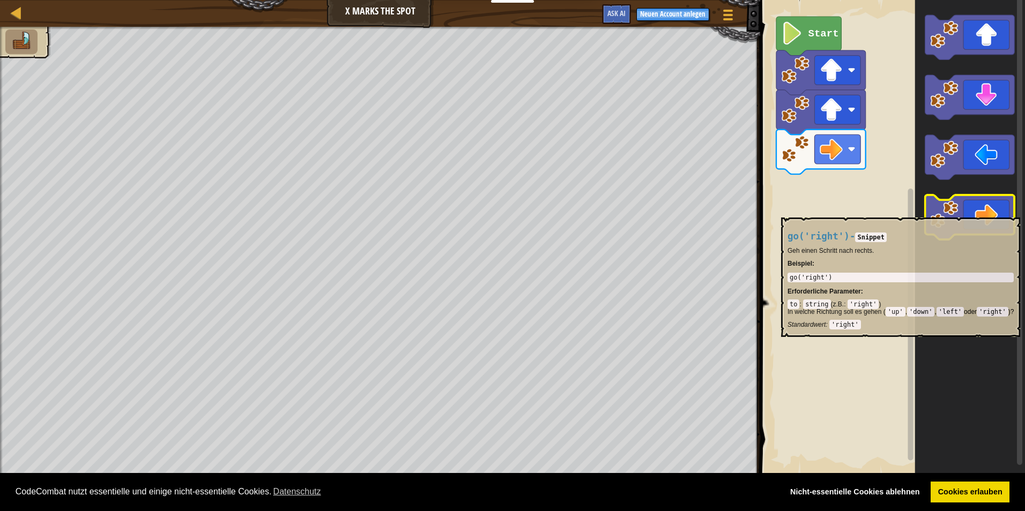
click at [967, 210] on icon "Blockly Arbeitsbereich" at bounding box center [970, 217] width 90 height 44
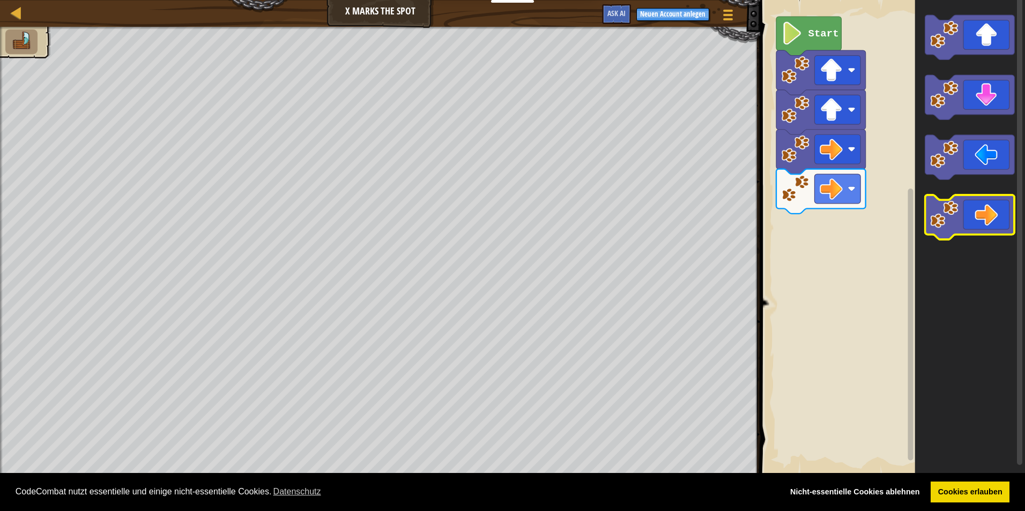
click at [967, 210] on icon "Blockly Arbeitsbereich" at bounding box center [970, 217] width 90 height 44
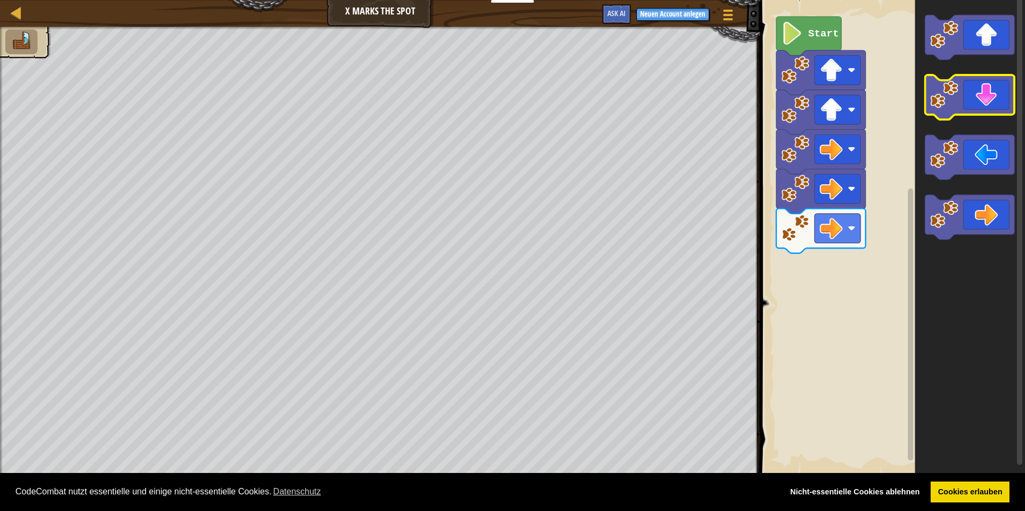
click at [989, 97] on icon "Blockly Arbeitsbereich" at bounding box center [970, 97] width 90 height 44
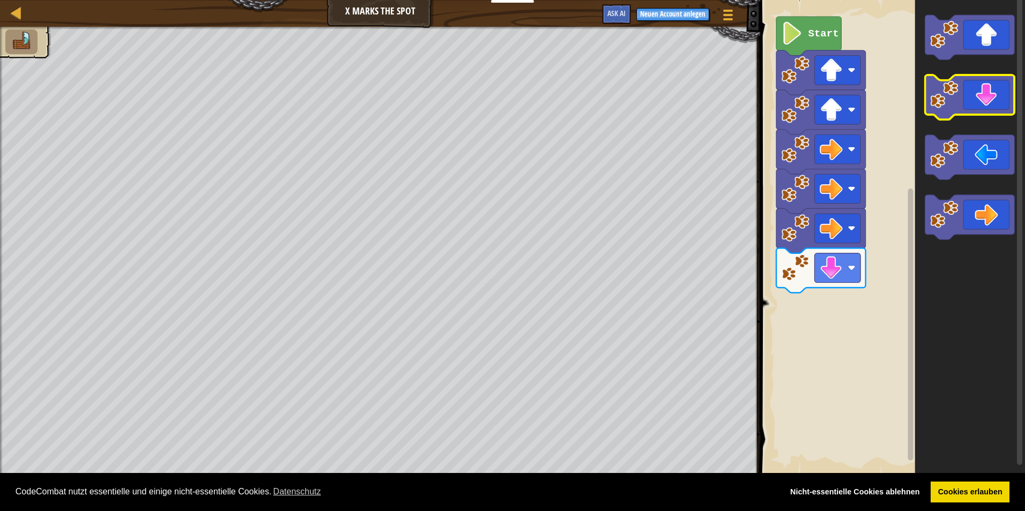
click at [987, 99] on icon "Blockly Arbeitsbereich" at bounding box center [970, 97] width 90 height 44
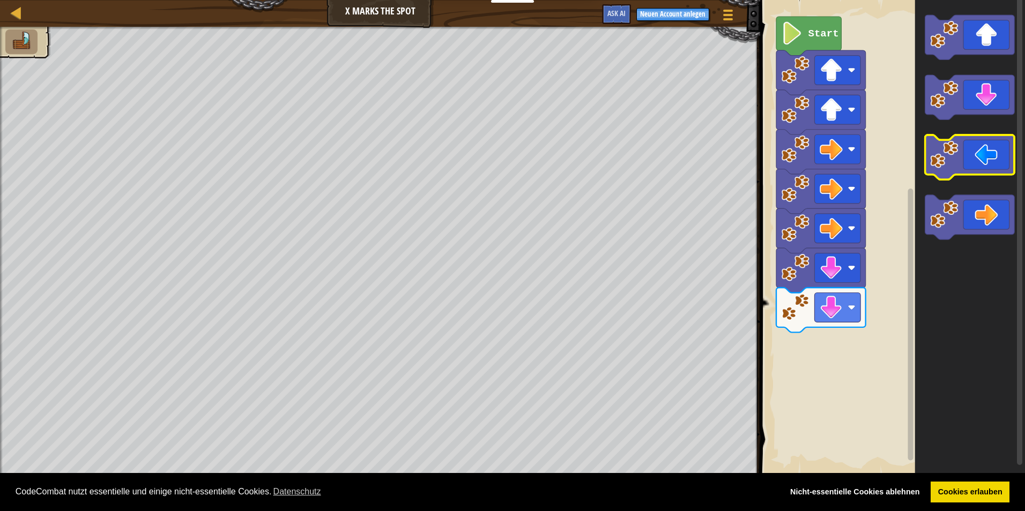
click at [980, 150] on icon "Blockly Arbeitsbereich" at bounding box center [970, 157] width 90 height 44
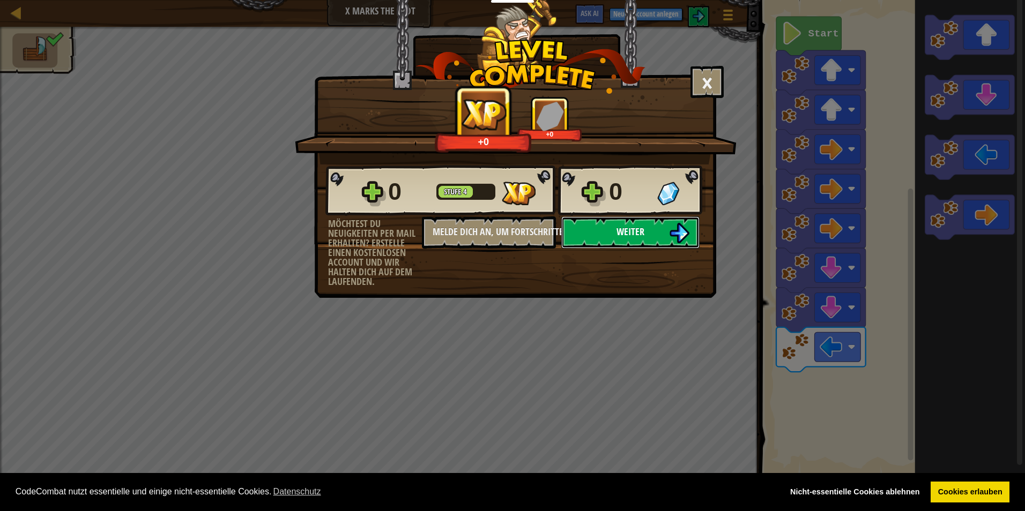
click at [674, 226] on img at bounding box center [679, 233] width 20 height 20
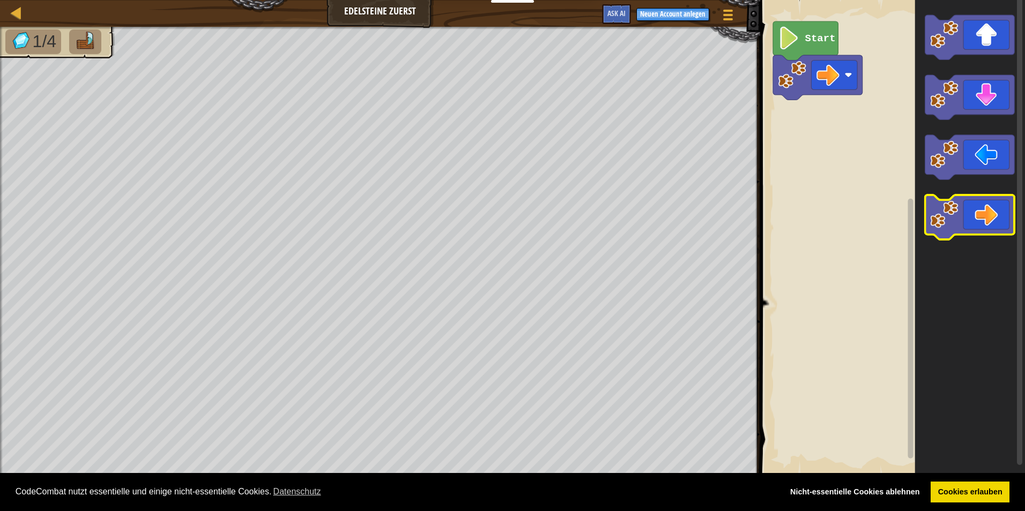
click at [969, 217] on icon "Blockly Arbeitsbereich" at bounding box center [970, 217] width 90 height 44
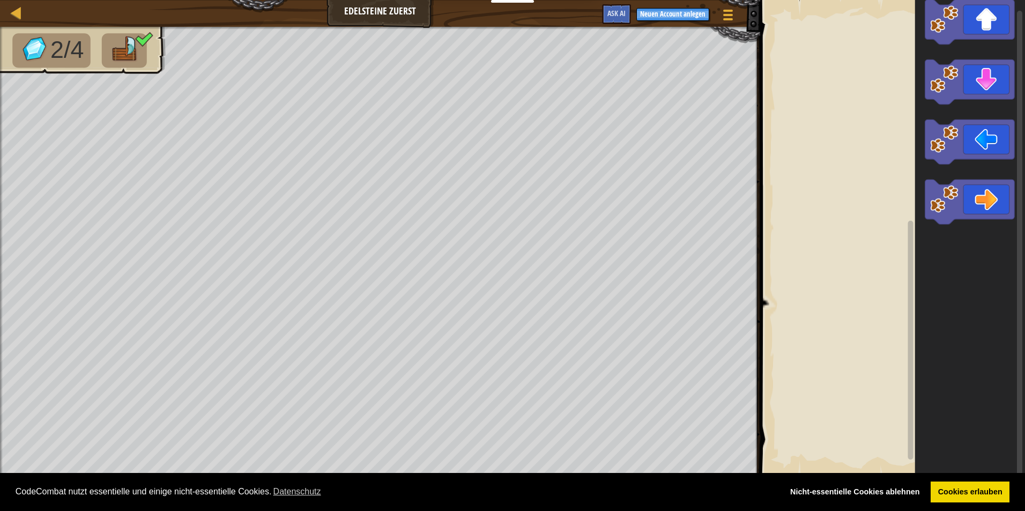
click at [770, 190] on div "Blockly Arbeitsbereich" at bounding box center [891, 238] width 268 height 487
click at [927, 80] on icon "Blockly Arbeitsbereich" at bounding box center [970, 82] width 90 height 44
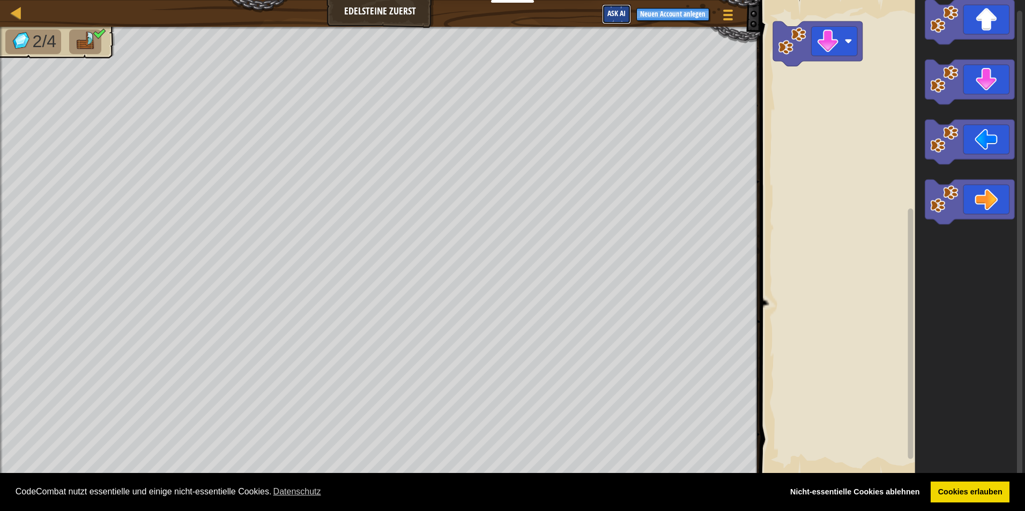
click at [620, 14] on span "Ask AI" at bounding box center [616, 13] width 18 height 10
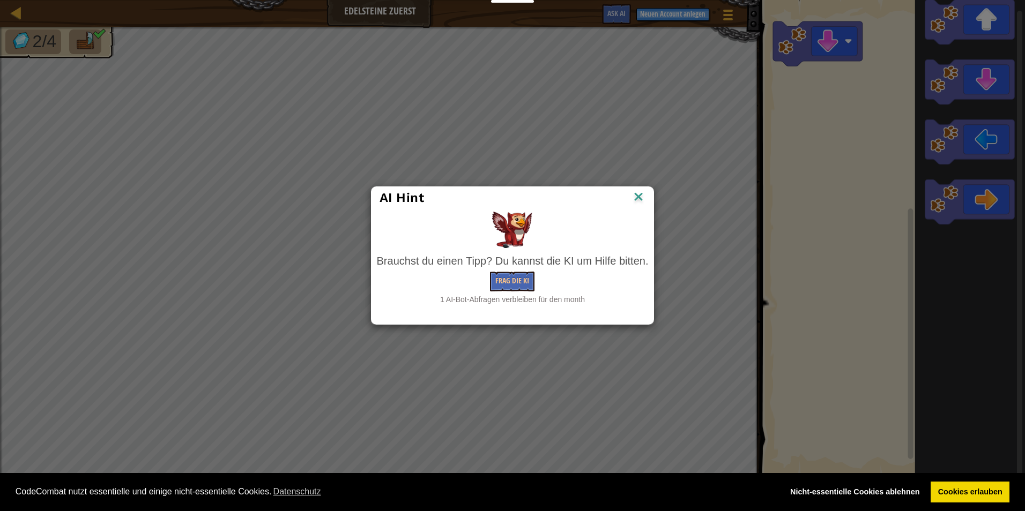
click at [523, 296] on div "1 AI-Bot-Abfragen verbleiben für den month" at bounding box center [513, 299] width 272 height 11
click at [523, 286] on button "Frag die KI" at bounding box center [512, 282] width 44 height 20
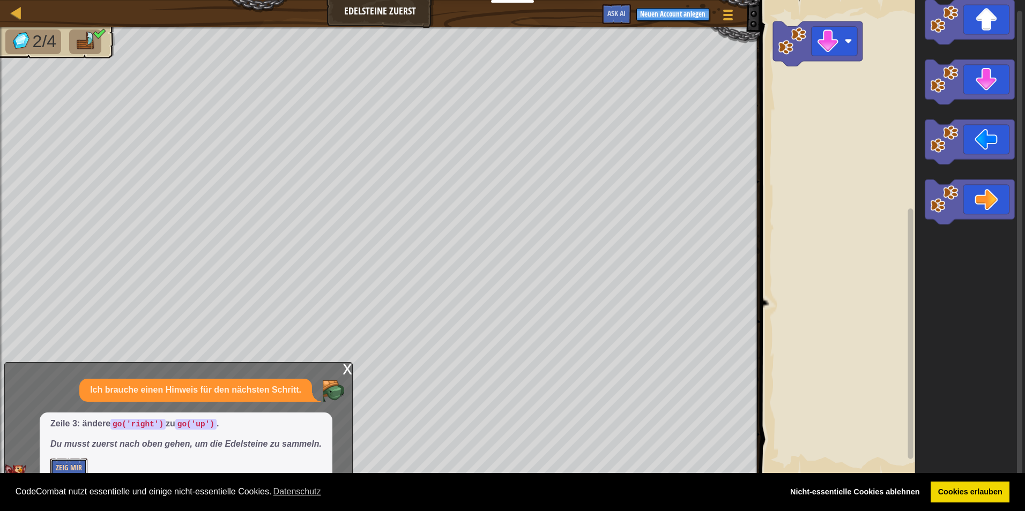
click at [81, 461] on button "Zeig mir" at bounding box center [68, 469] width 37 height 20
click at [343, 365] on div "x" at bounding box center [348, 368] width 10 height 11
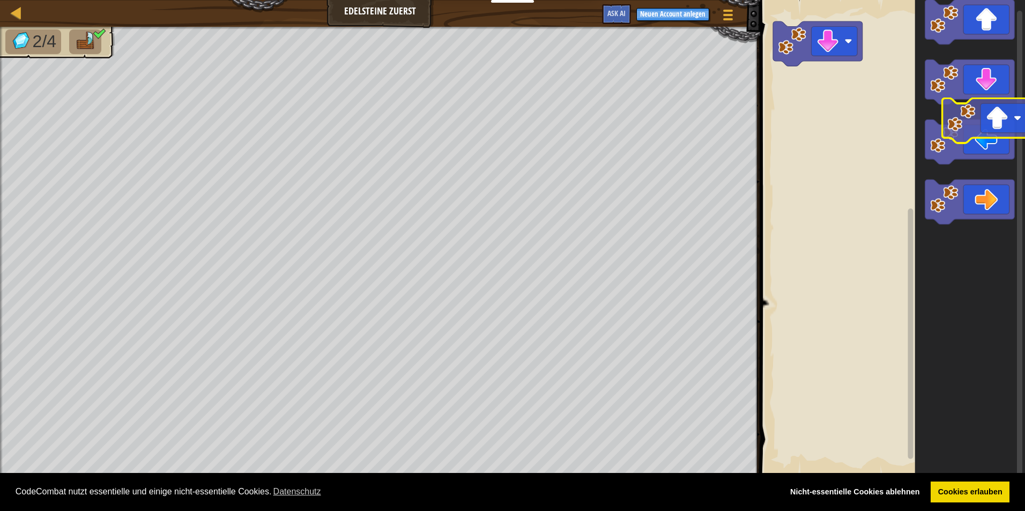
click at [997, 114] on icon "Blockly Arbeitsbereich" at bounding box center [970, 238] width 110 height 487
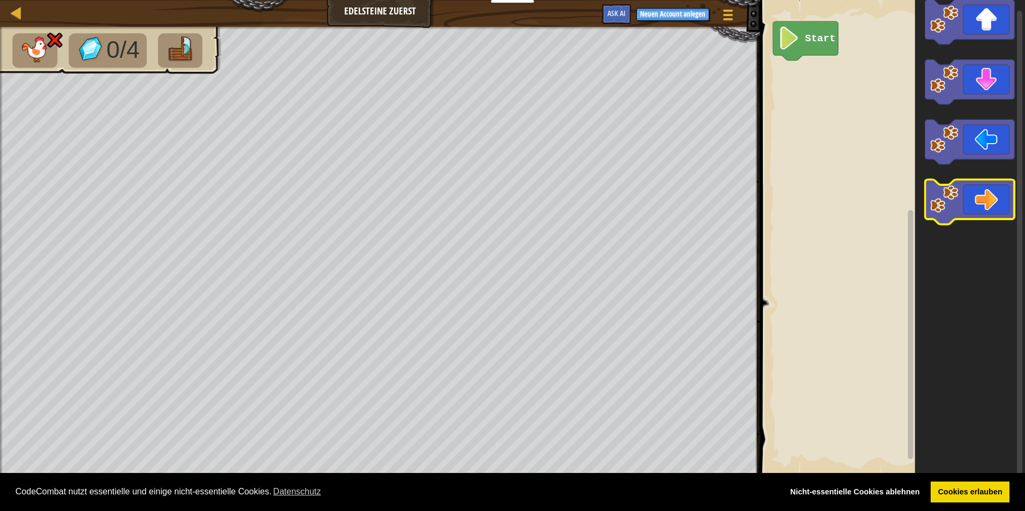
click at [1006, 198] on icon "Blockly Arbeitsbereich" at bounding box center [970, 202] width 90 height 44
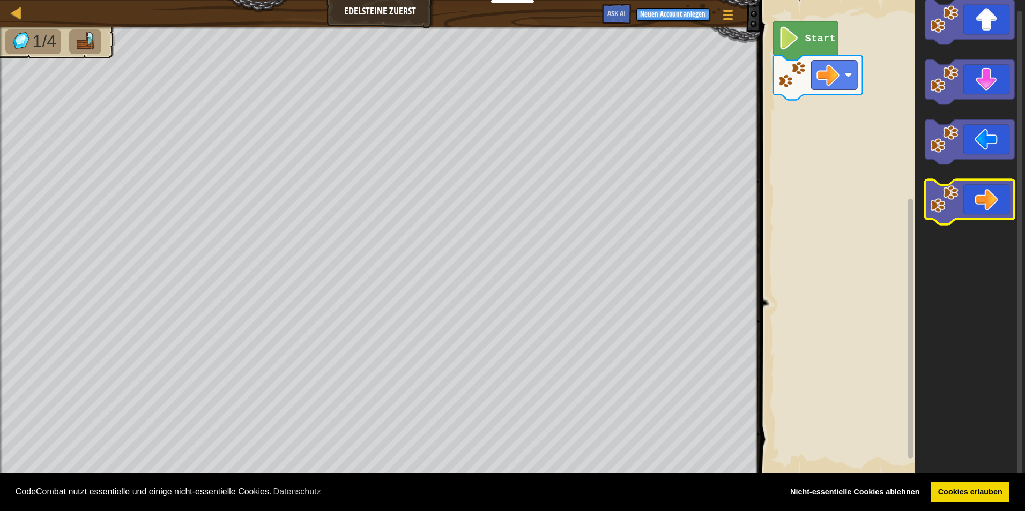
click at [982, 198] on icon "Blockly Arbeitsbereich" at bounding box center [970, 202] width 90 height 44
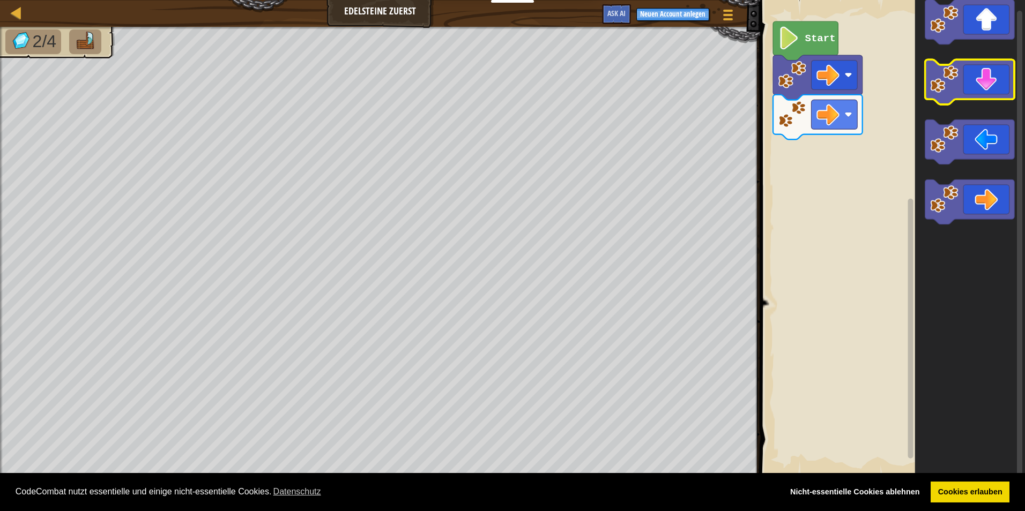
click at [958, 80] on image "Blockly Arbeitsbereich" at bounding box center [944, 79] width 28 height 28
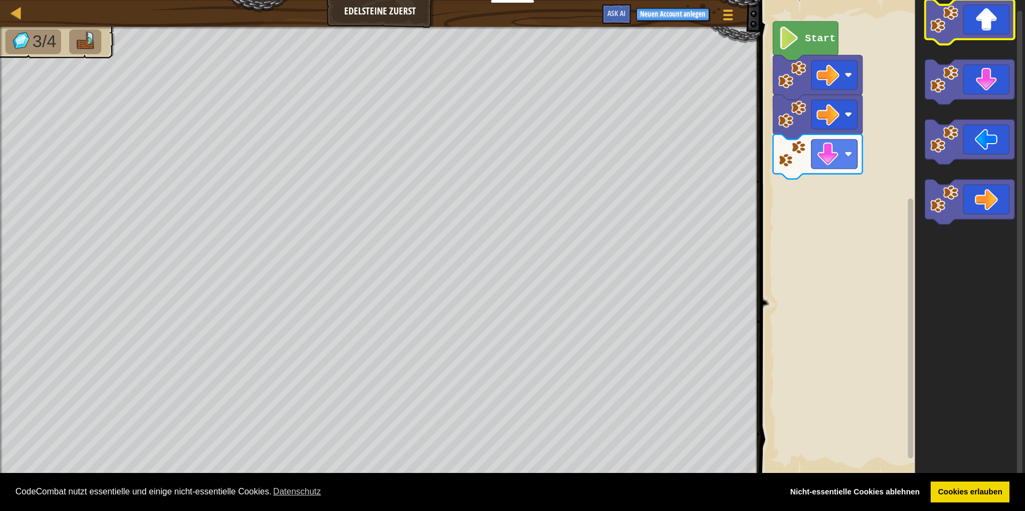
click at [964, 17] on icon "Blockly Arbeitsbereich" at bounding box center [970, 22] width 90 height 44
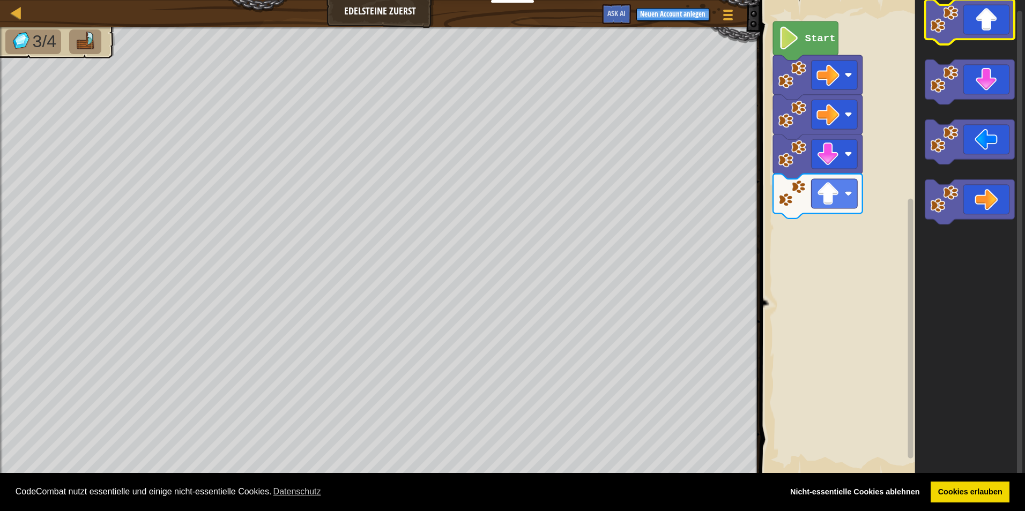
click at [962, 17] on icon "Blockly Arbeitsbereich" at bounding box center [970, 22] width 90 height 44
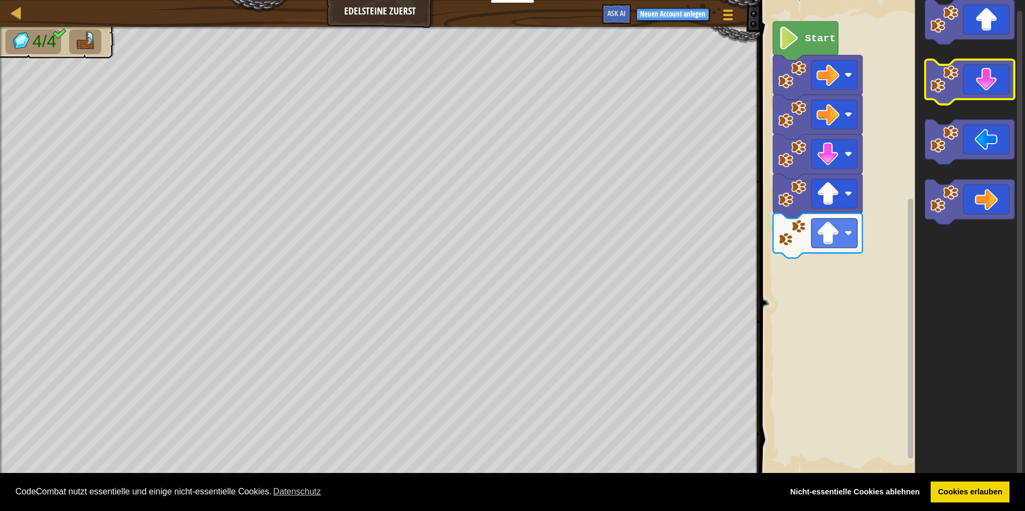
click at [966, 81] on icon "Blockly Arbeitsbereich" at bounding box center [970, 82] width 90 height 44
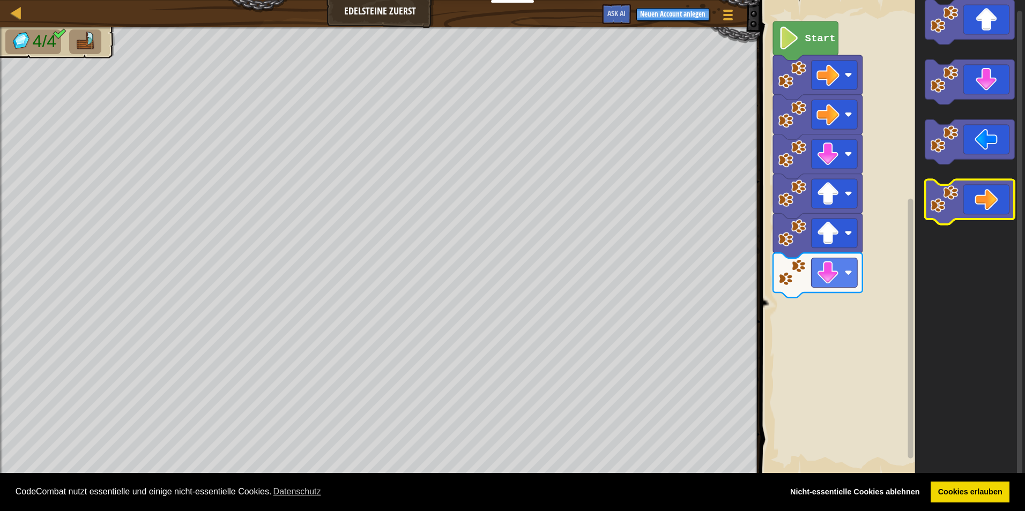
click at [972, 198] on icon "Blockly Arbeitsbereich" at bounding box center [970, 202] width 90 height 44
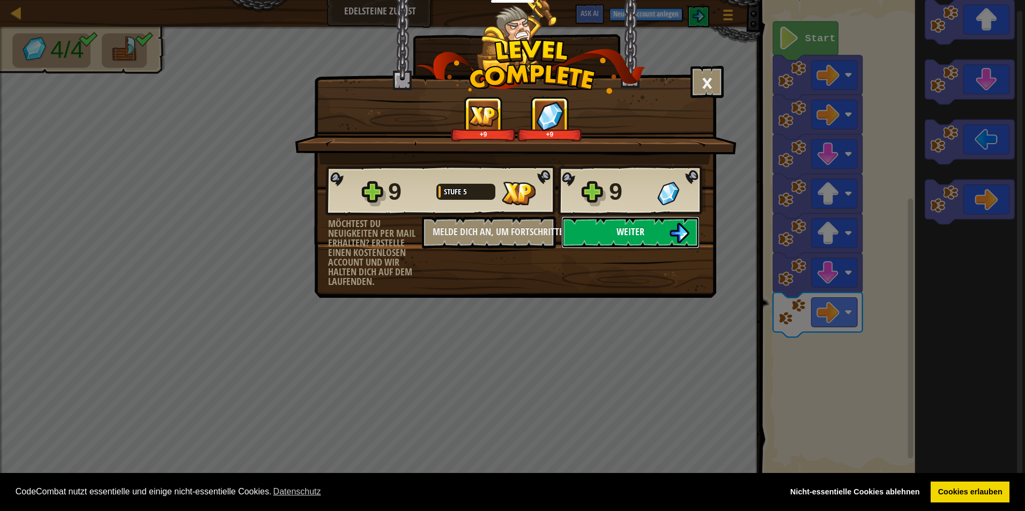
click at [681, 224] on img at bounding box center [679, 233] width 20 height 20
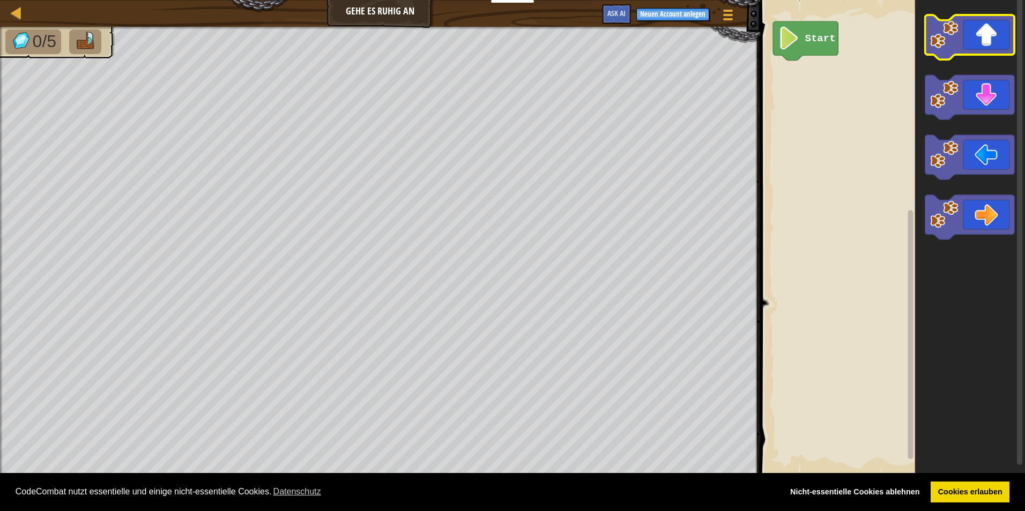
click at [942, 35] on image "Blockly Arbeitsbereich" at bounding box center [944, 34] width 28 height 28
click at [951, 44] on image "Blockly Arbeitsbereich" at bounding box center [944, 34] width 28 height 28
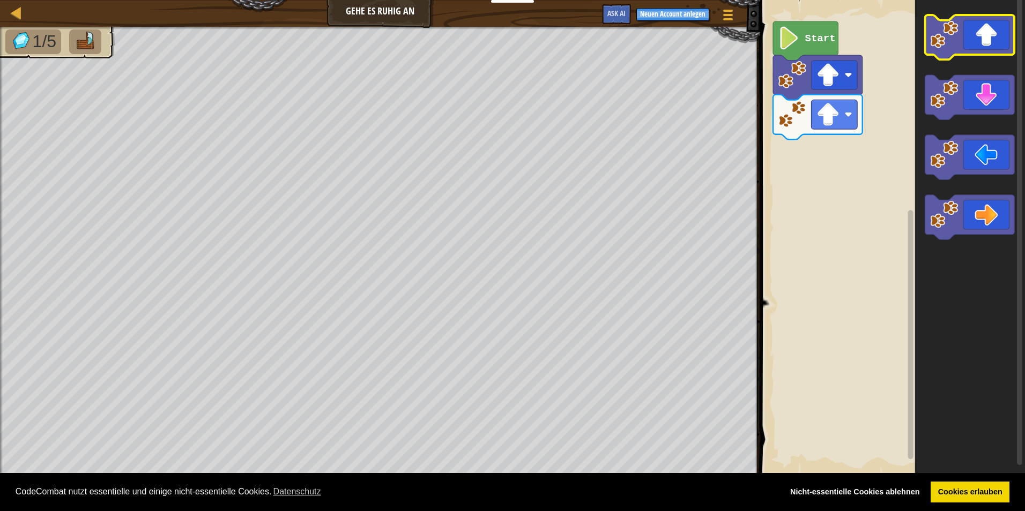
click at [948, 44] on image "Blockly Arbeitsbereich" at bounding box center [944, 34] width 28 height 28
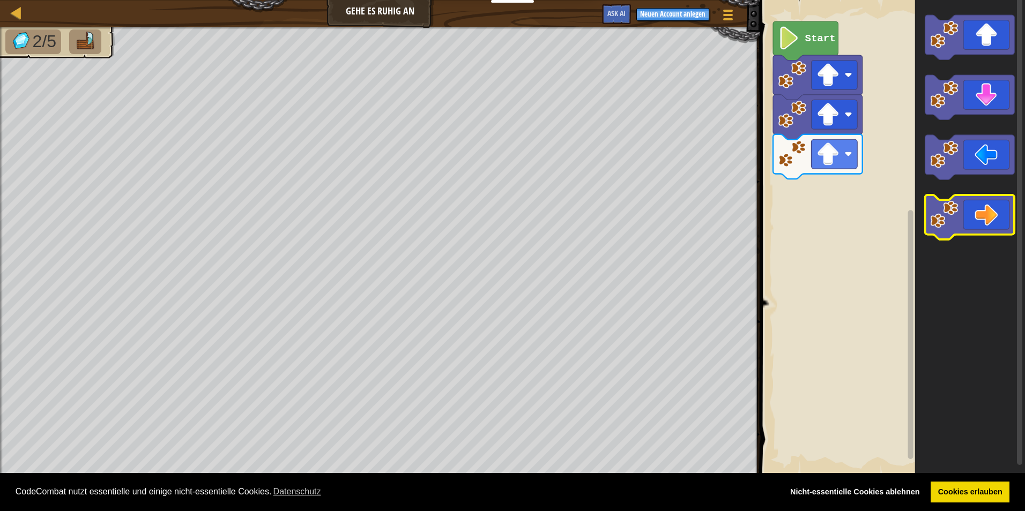
click at [969, 229] on icon "Blockly Arbeitsbereich" at bounding box center [970, 217] width 90 height 44
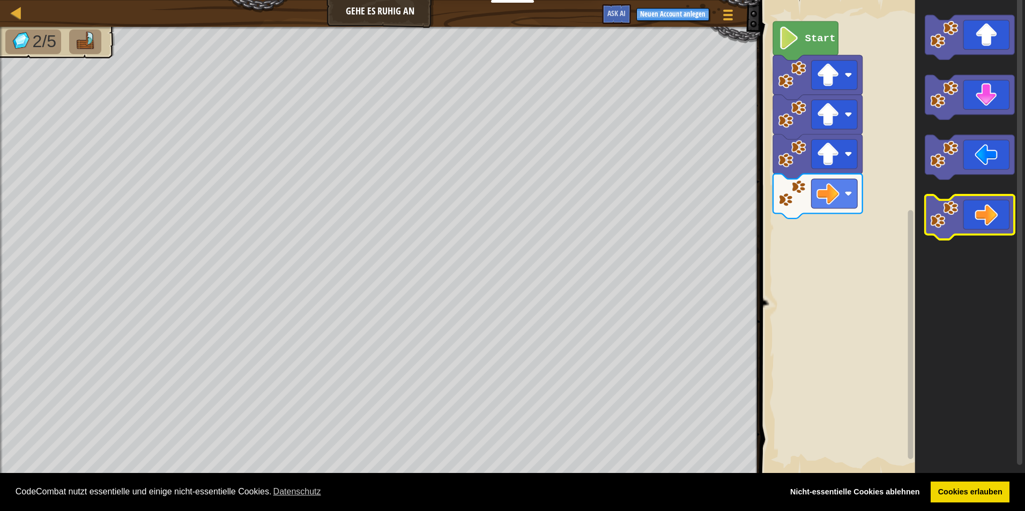
click at [969, 227] on icon "Blockly Arbeitsbereich" at bounding box center [970, 217] width 90 height 44
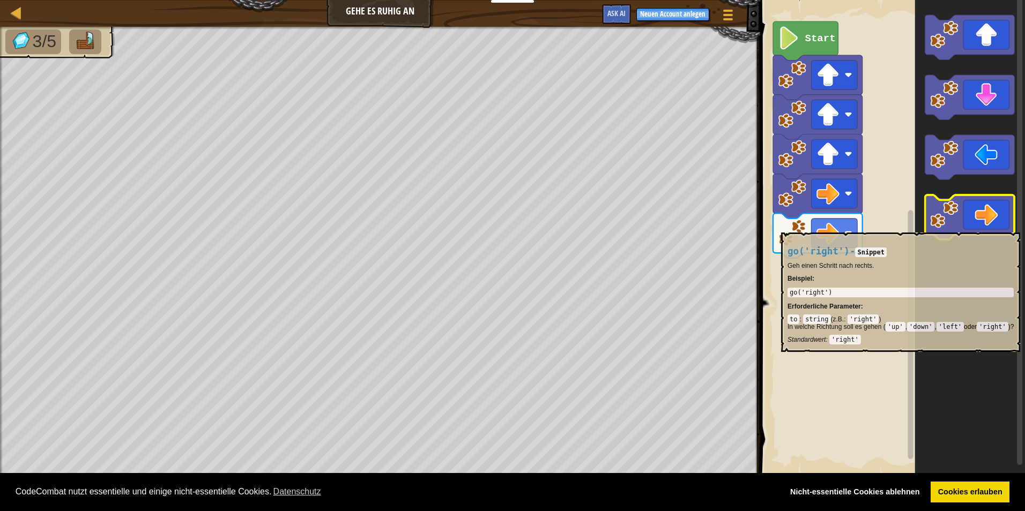
click at [969, 227] on icon "Blockly Arbeitsbereich" at bounding box center [970, 217] width 90 height 44
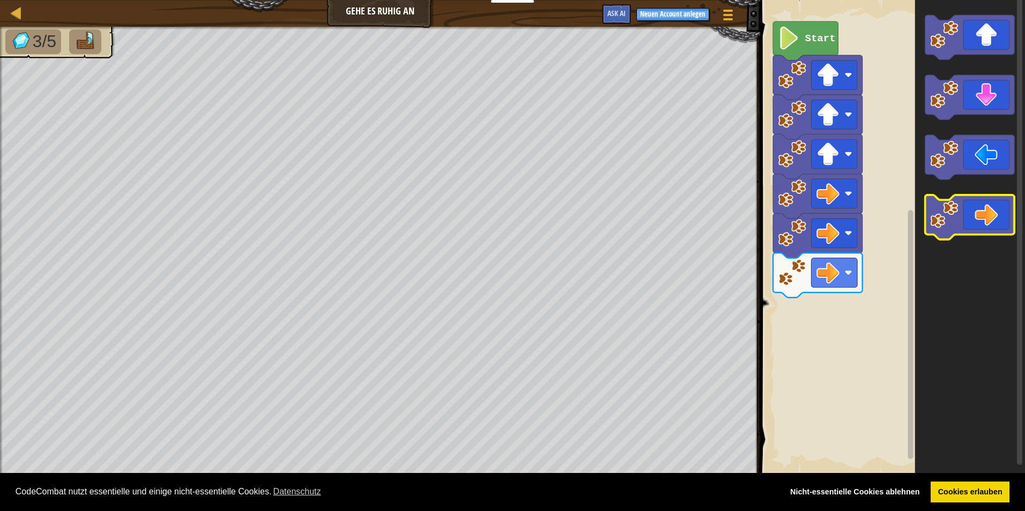
click at [970, 227] on icon "Blockly Arbeitsbereich" at bounding box center [970, 217] width 90 height 44
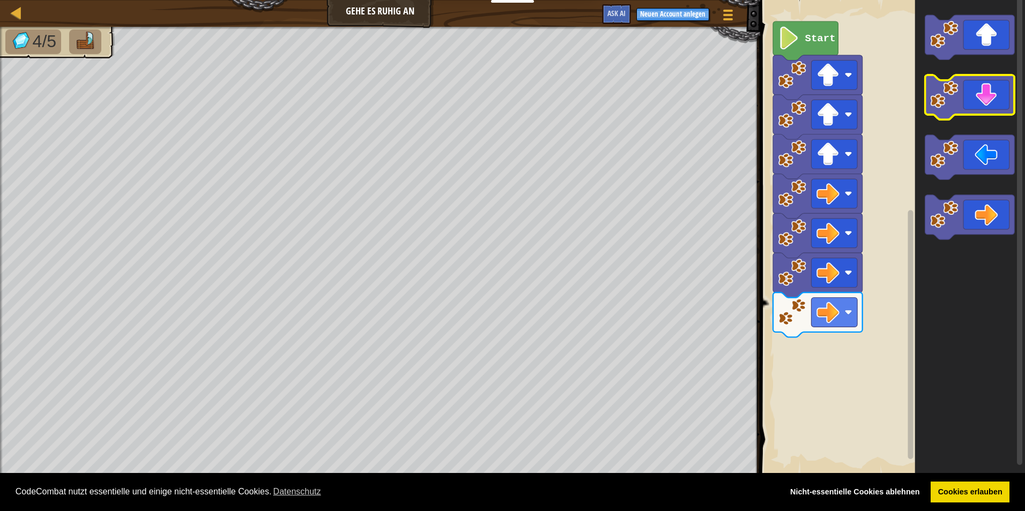
click at [966, 95] on icon "Blockly Arbeitsbereich" at bounding box center [970, 97] width 90 height 44
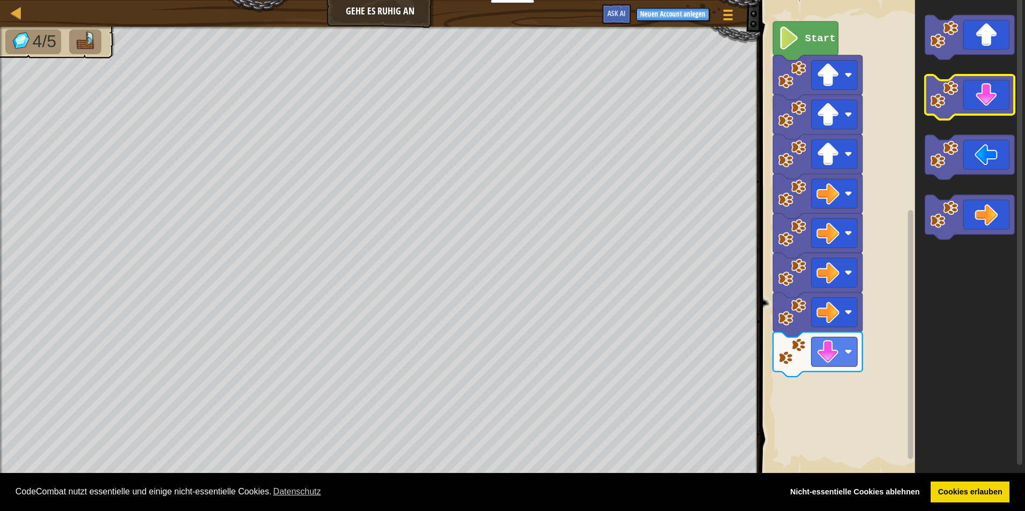
click at [966, 95] on icon "Blockly Arbeitsbereich" at bounding box center [970, 97] width 90 height 44
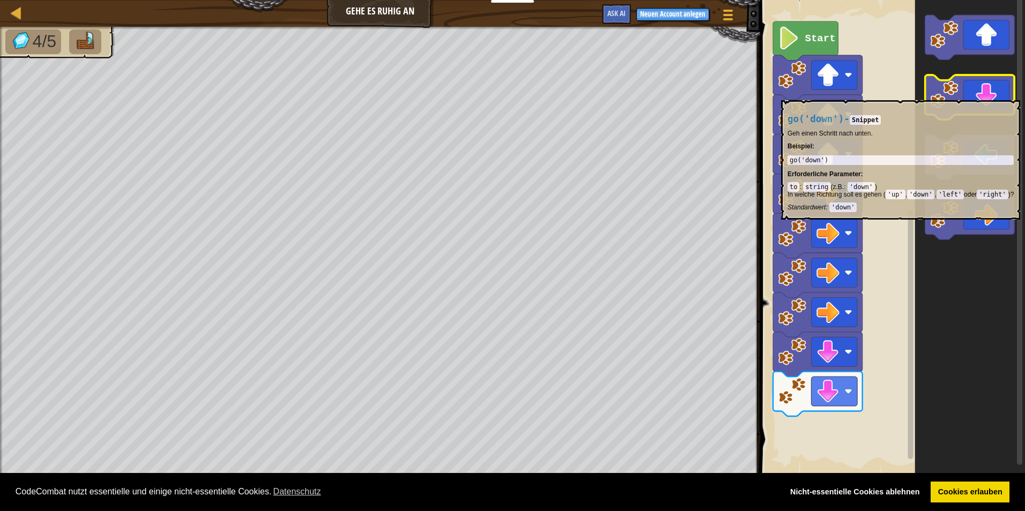
click at [966, 95] on icon "Blockly Arbeitsbereich" at bounding box center [970, 97] width 90 height 44
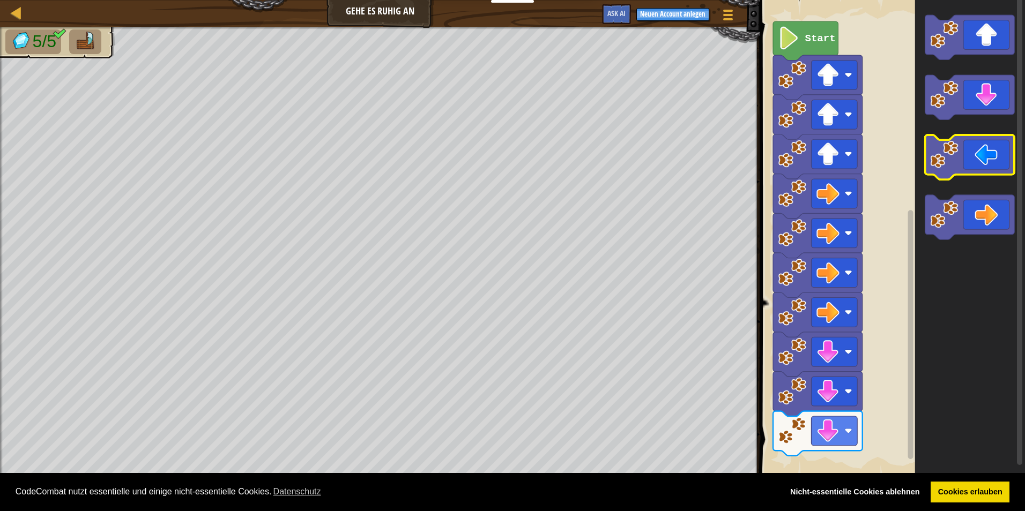
click at [938, 175] on icon "Blockly Arbeitsbereich" at bounding box center [970, 157] width 90 height 44
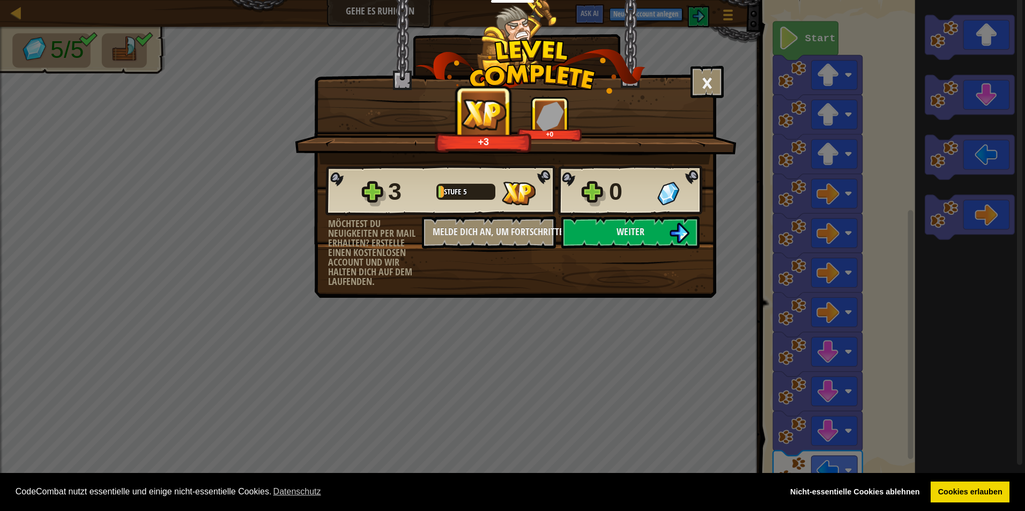
click at [612, 191] on div "0" at bounding box center [630, 192] width 42 height 34
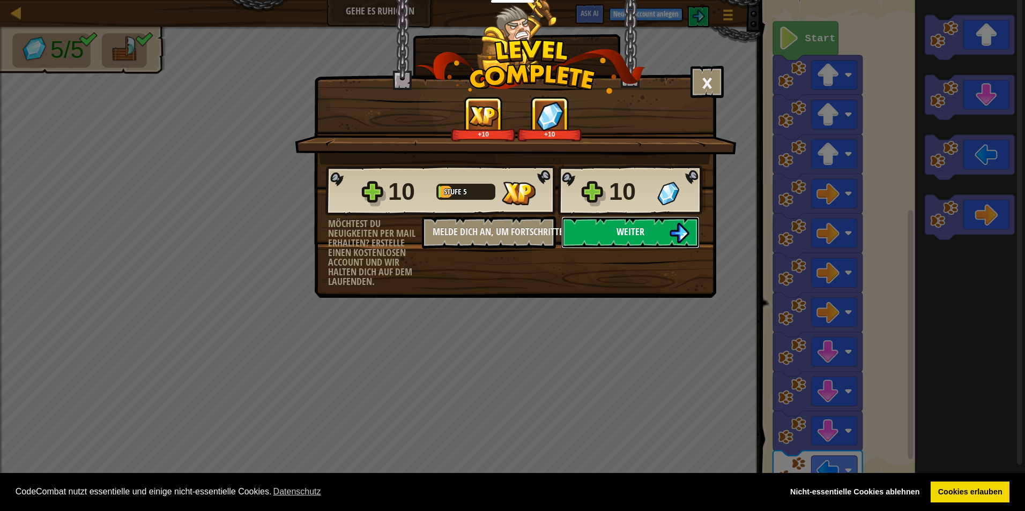
click at [644, 236] on button "Weiter" at bounding box center [630, 233] width 138 height 32
